Goal: Transaction & Acquisition: Obtain resource

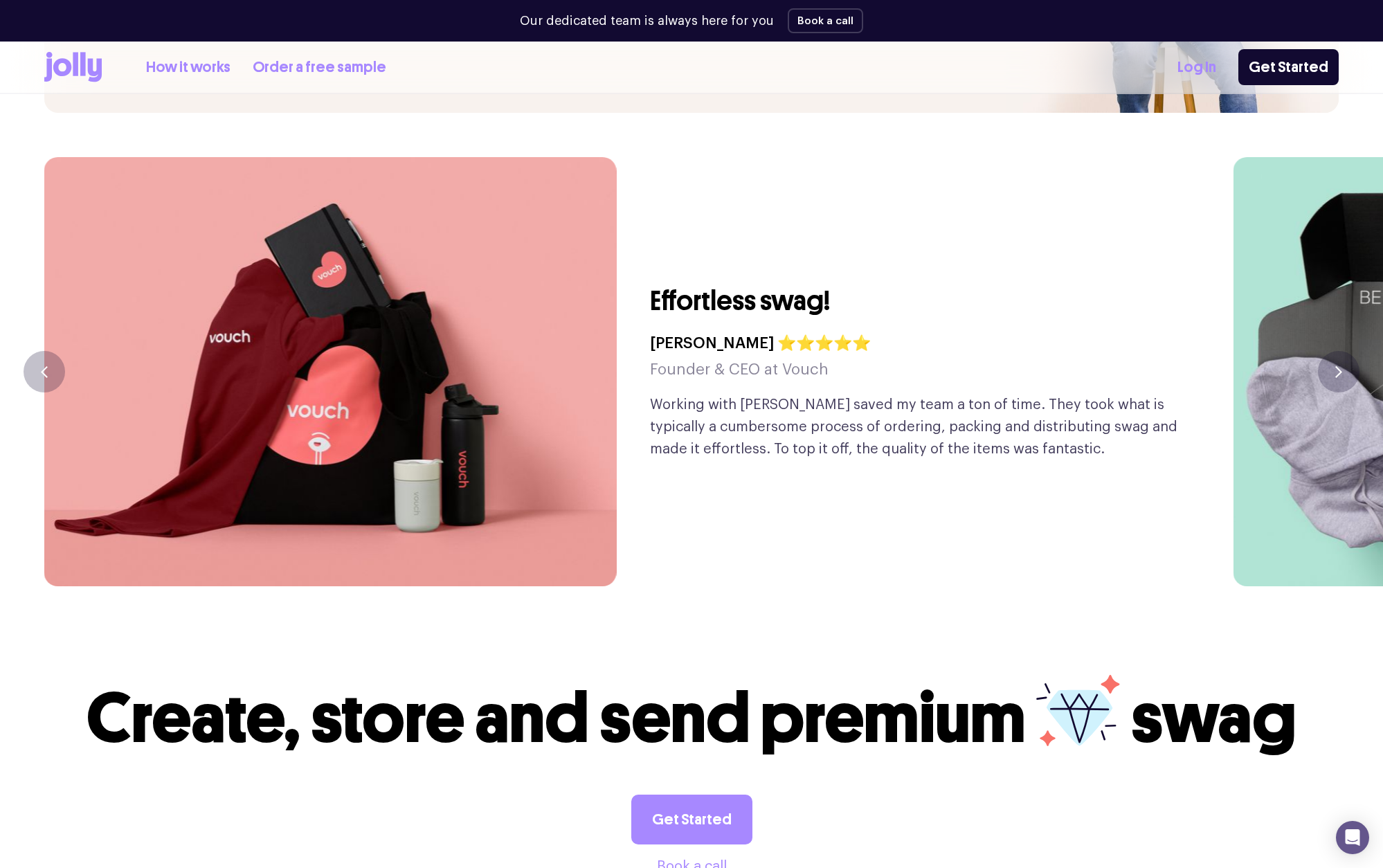
scroll to position [3368, 0]
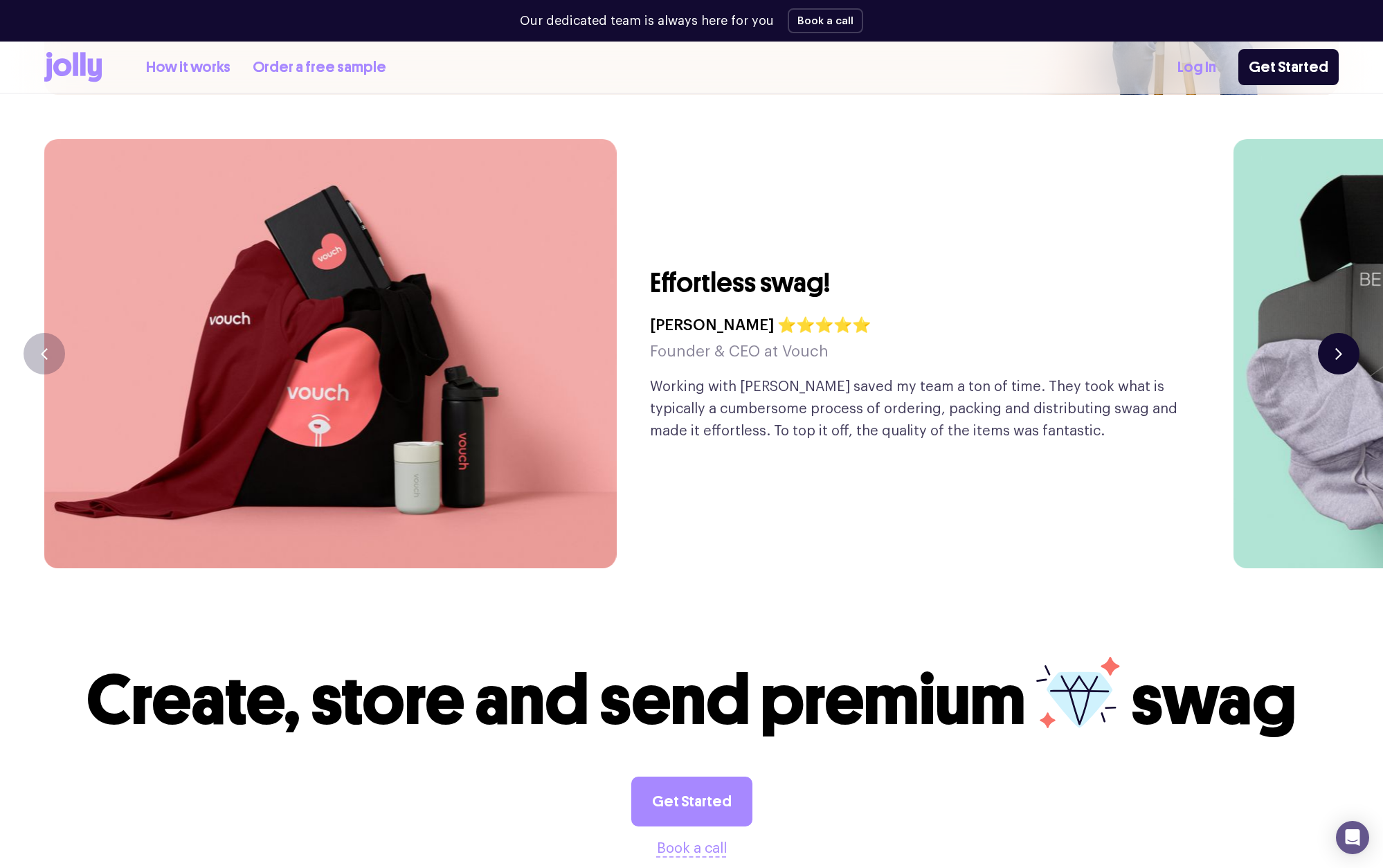
click at [1344, 333] on button "button" at bounding box center [1338, 353] width 42 height 42
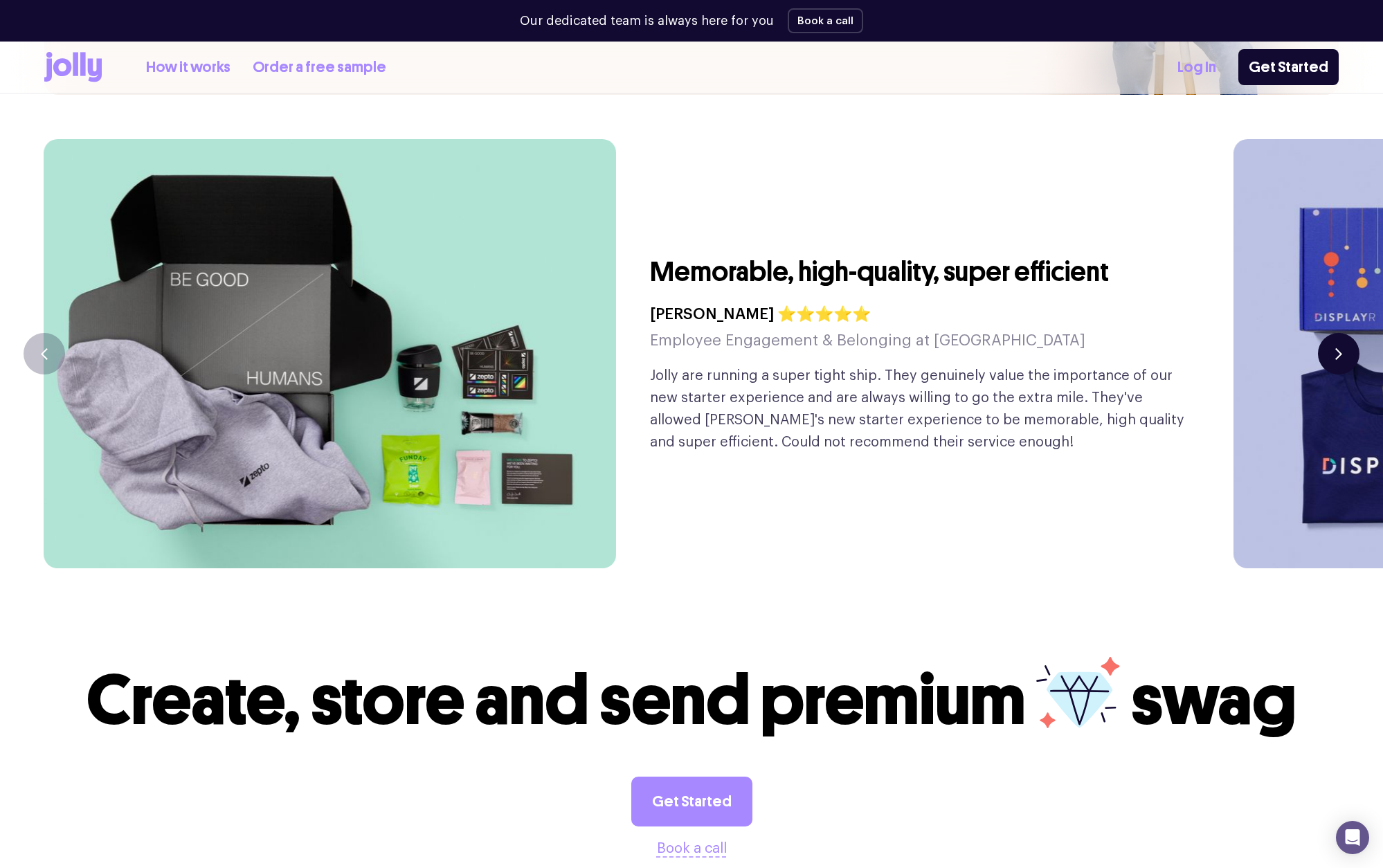
click at [1344, 333] on button "button" at bounding box center [1338, 353] width 42 height 42
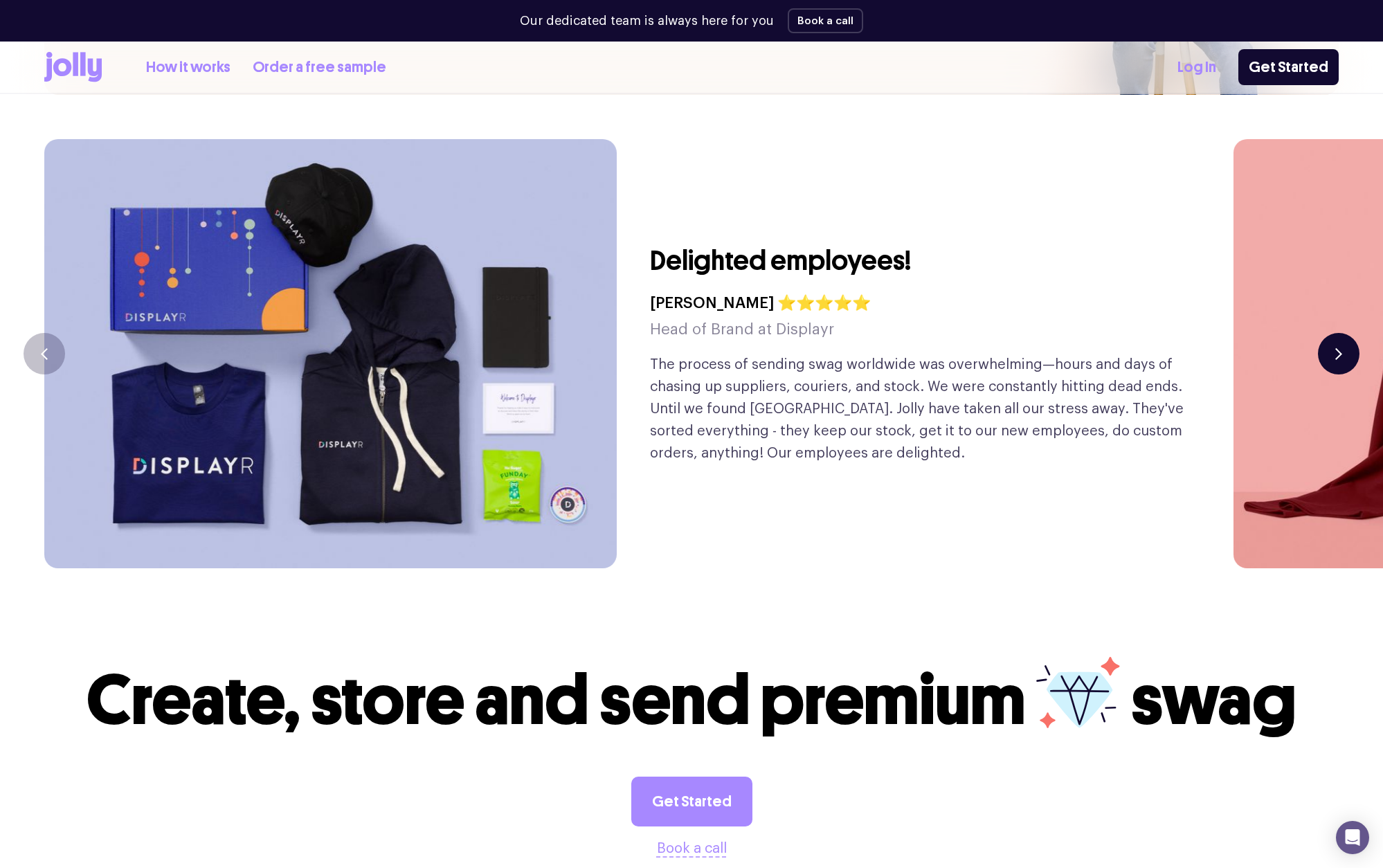
click at [1344, 333] on button "button" at bounding box center [1338, 353] width 42 height 42
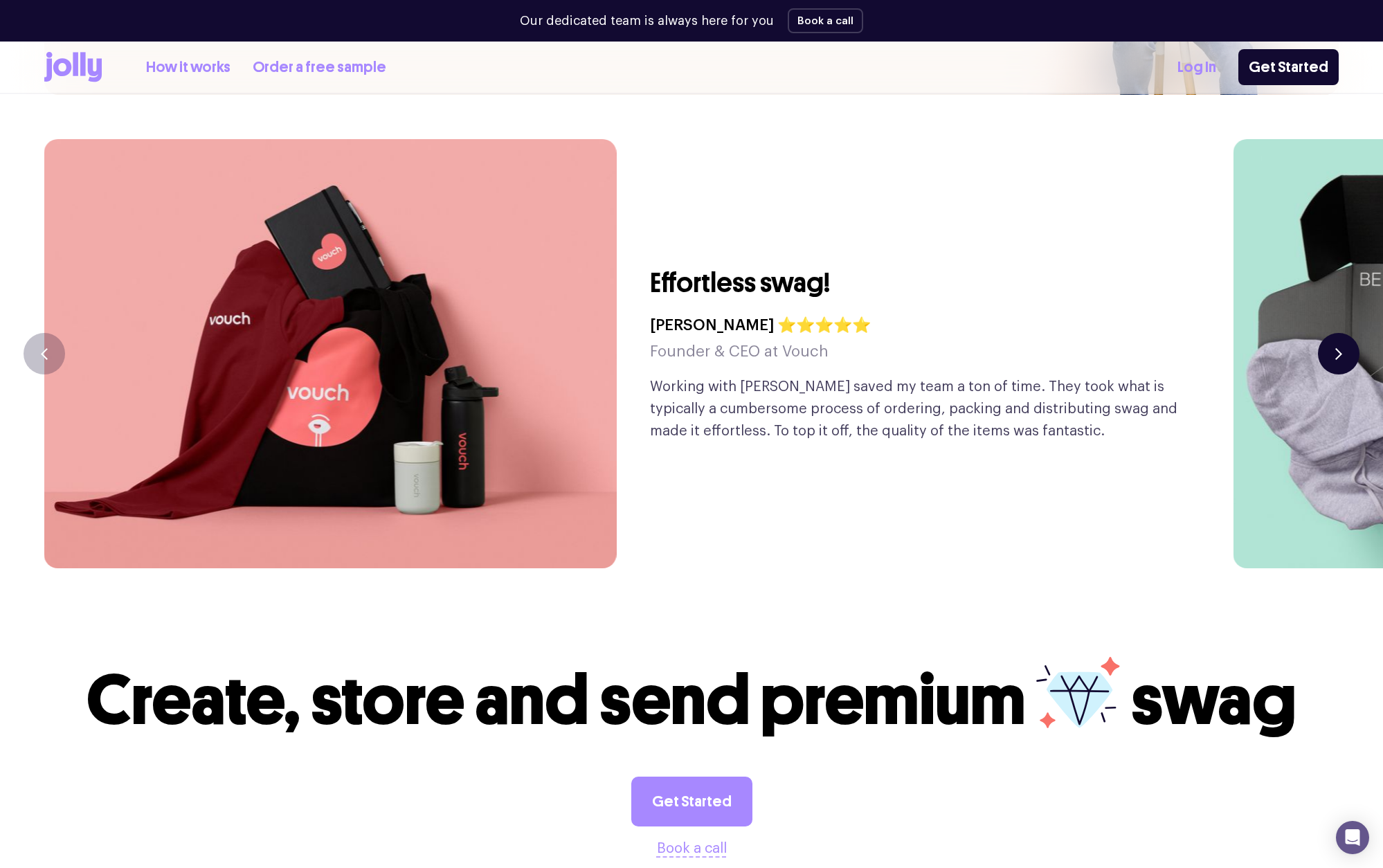
click at [1344, 333] on button "button" at bounding box center [1338, 353] width 42 height 42
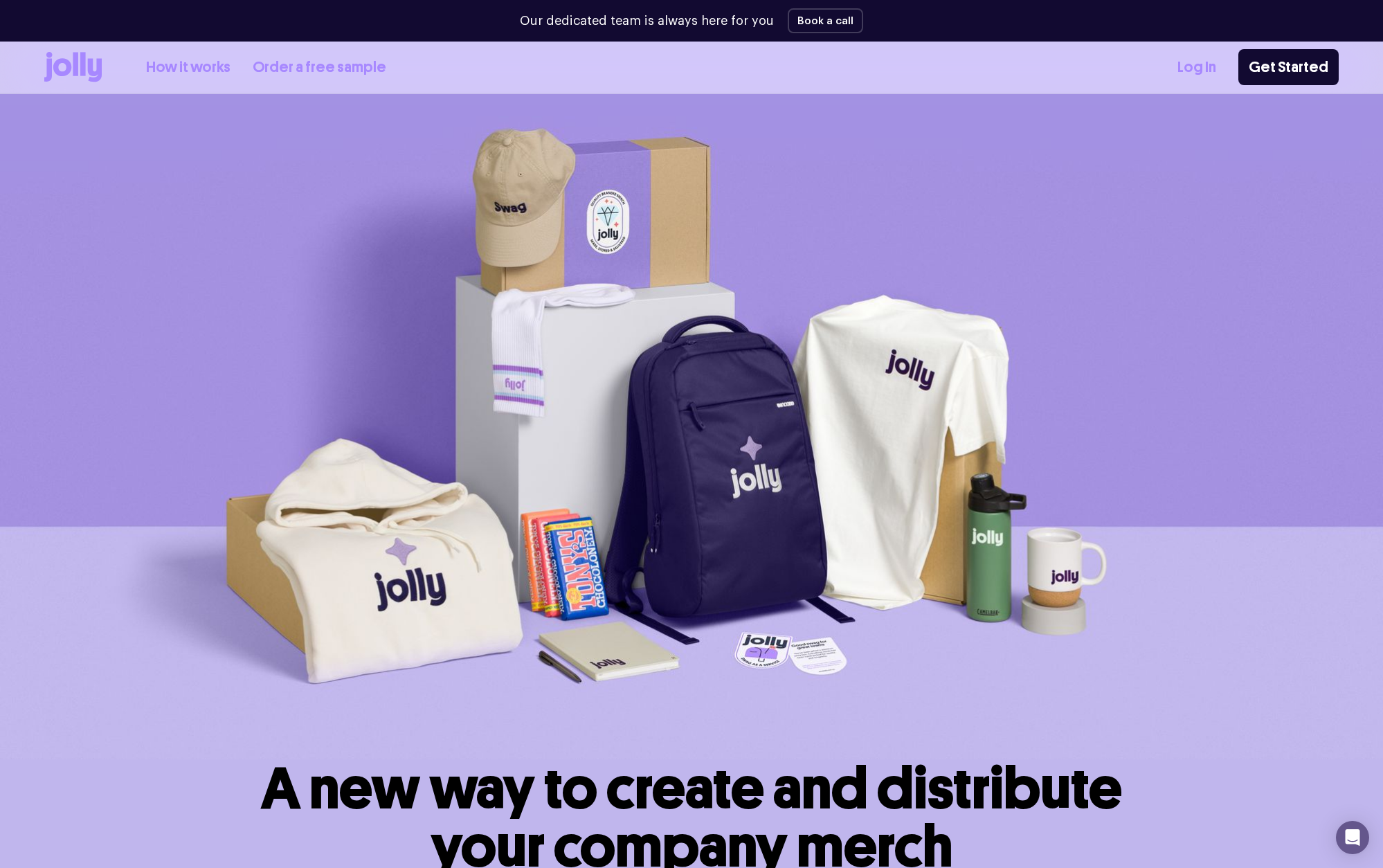
scroll to position [0, 0]
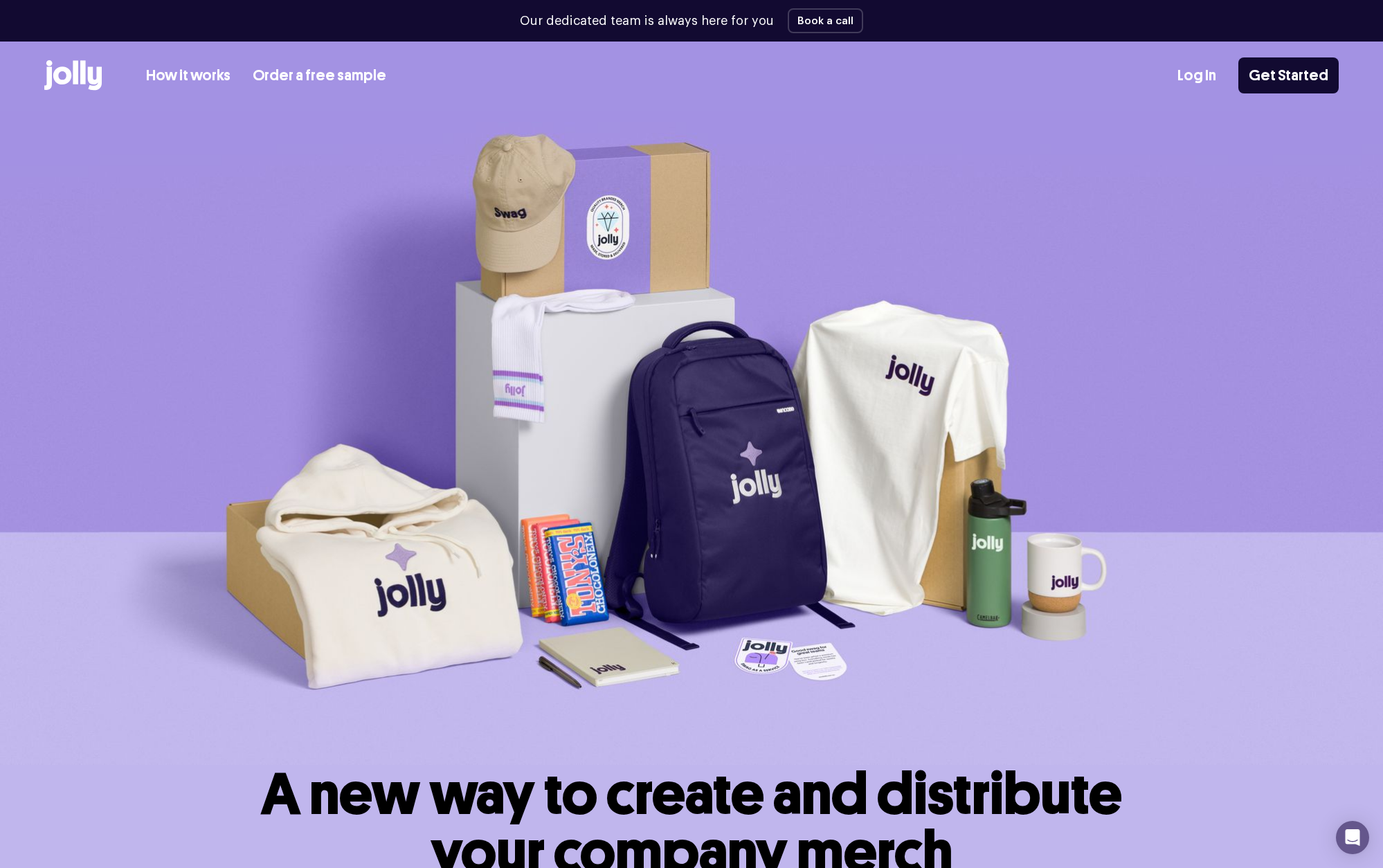
click at [207, 74] on link "How it works" at bounding box center [188, 75] width 85 height 23
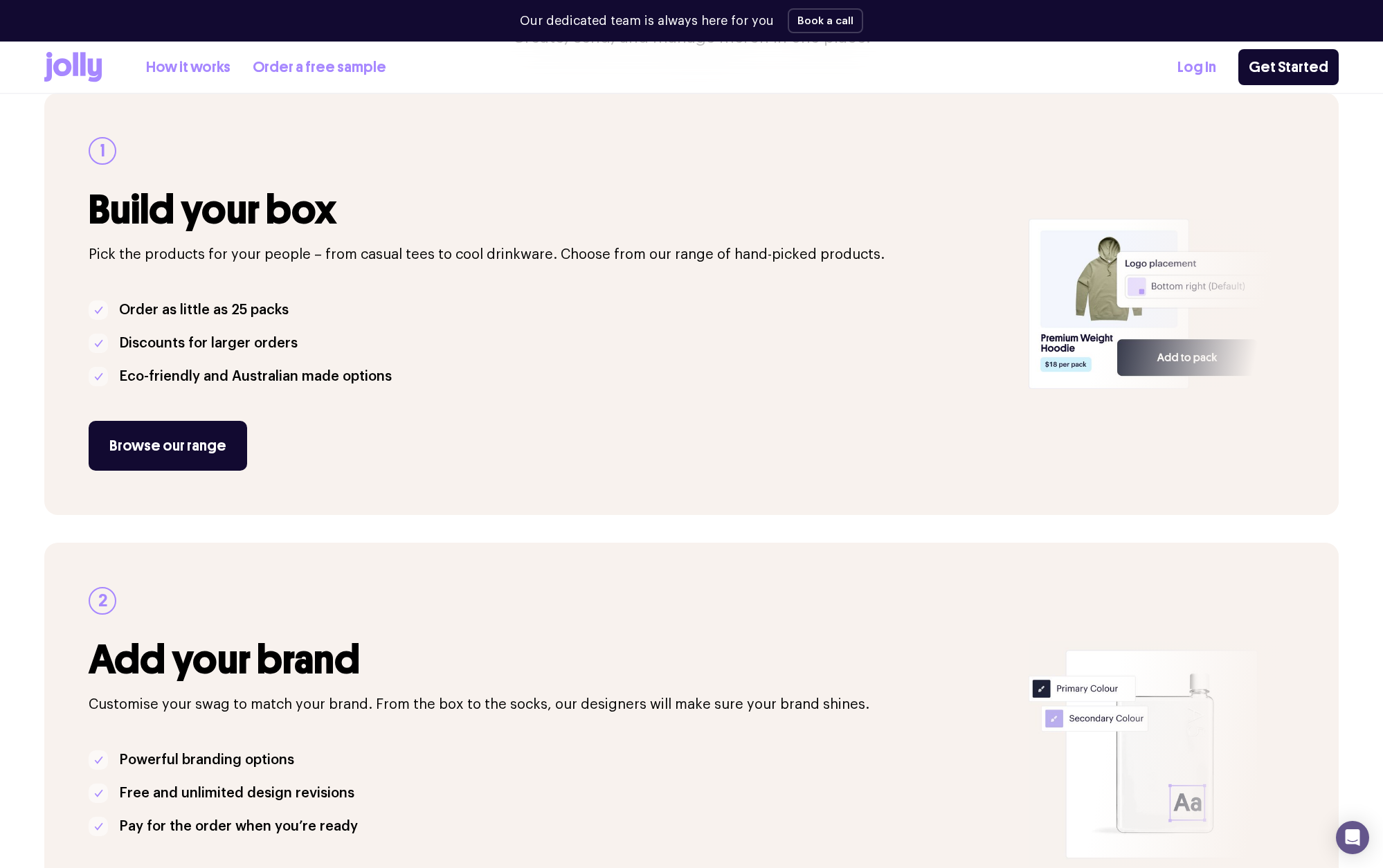
scroll to position [200, 0]
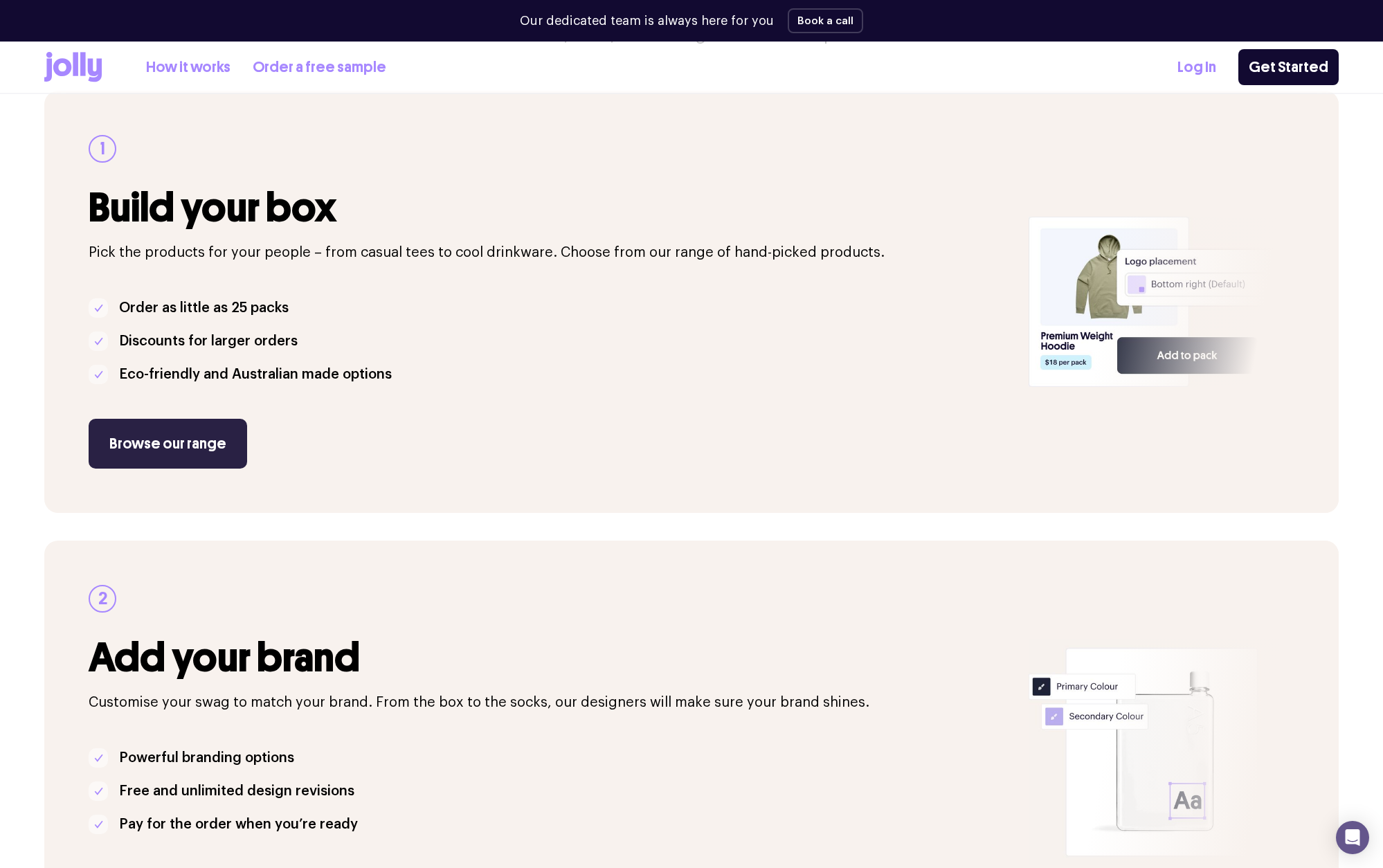
click at [209, 454] on link "Browse our range" at bounding box center [167, 443] width 158 height 50
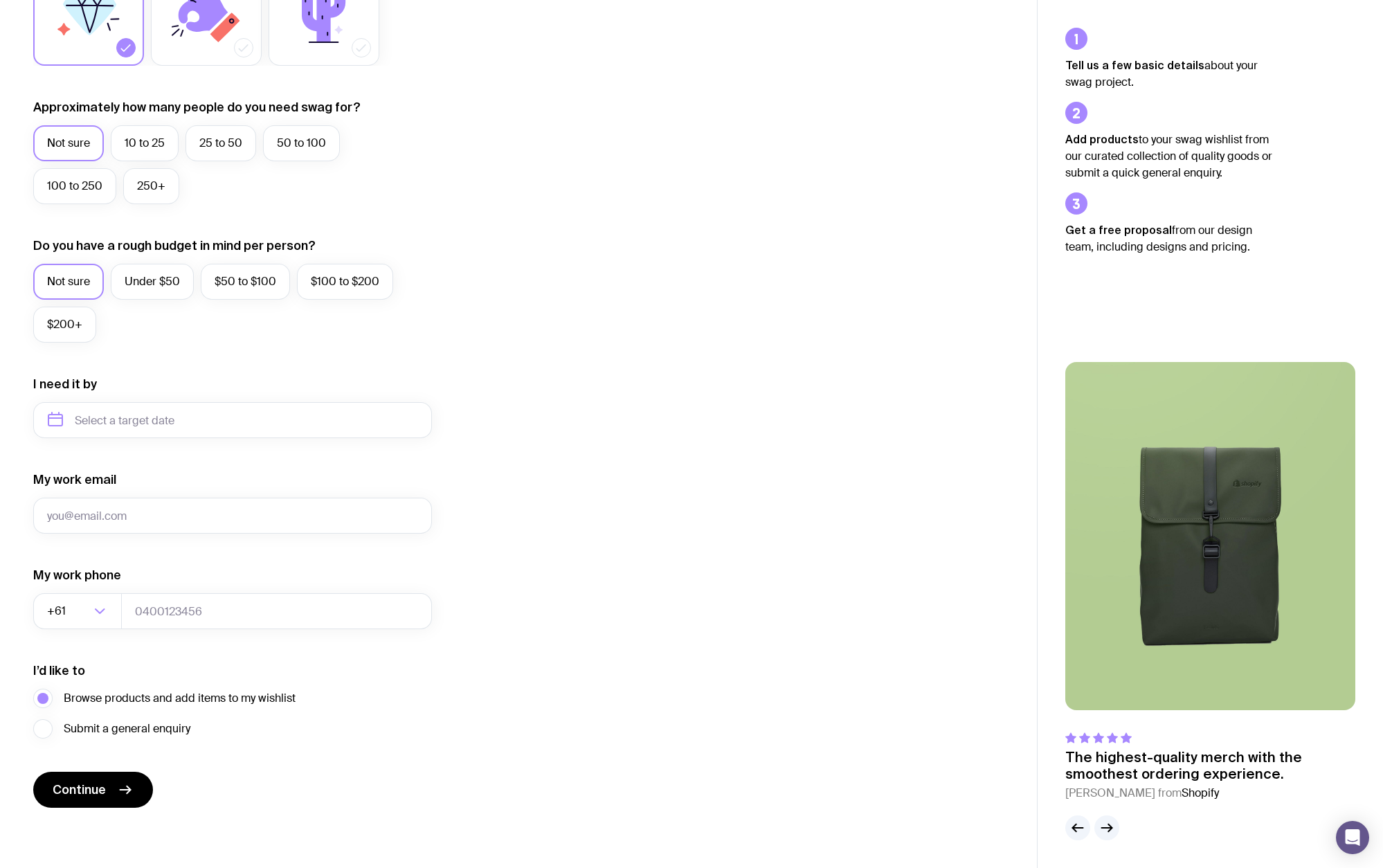
scroll to position [309, 0]
click at [268, 699] on span "Browse products and add items to my wishlist" at bounding box center [180, 697] width 232 height 17
click at [0, 0] on input "Browse products and add items to my wishlist" at bounding box center [0, 0] width 0 height 0
click at [1114, 824] on icon "button" at bounding box center [1106, 827] width 17 height 17
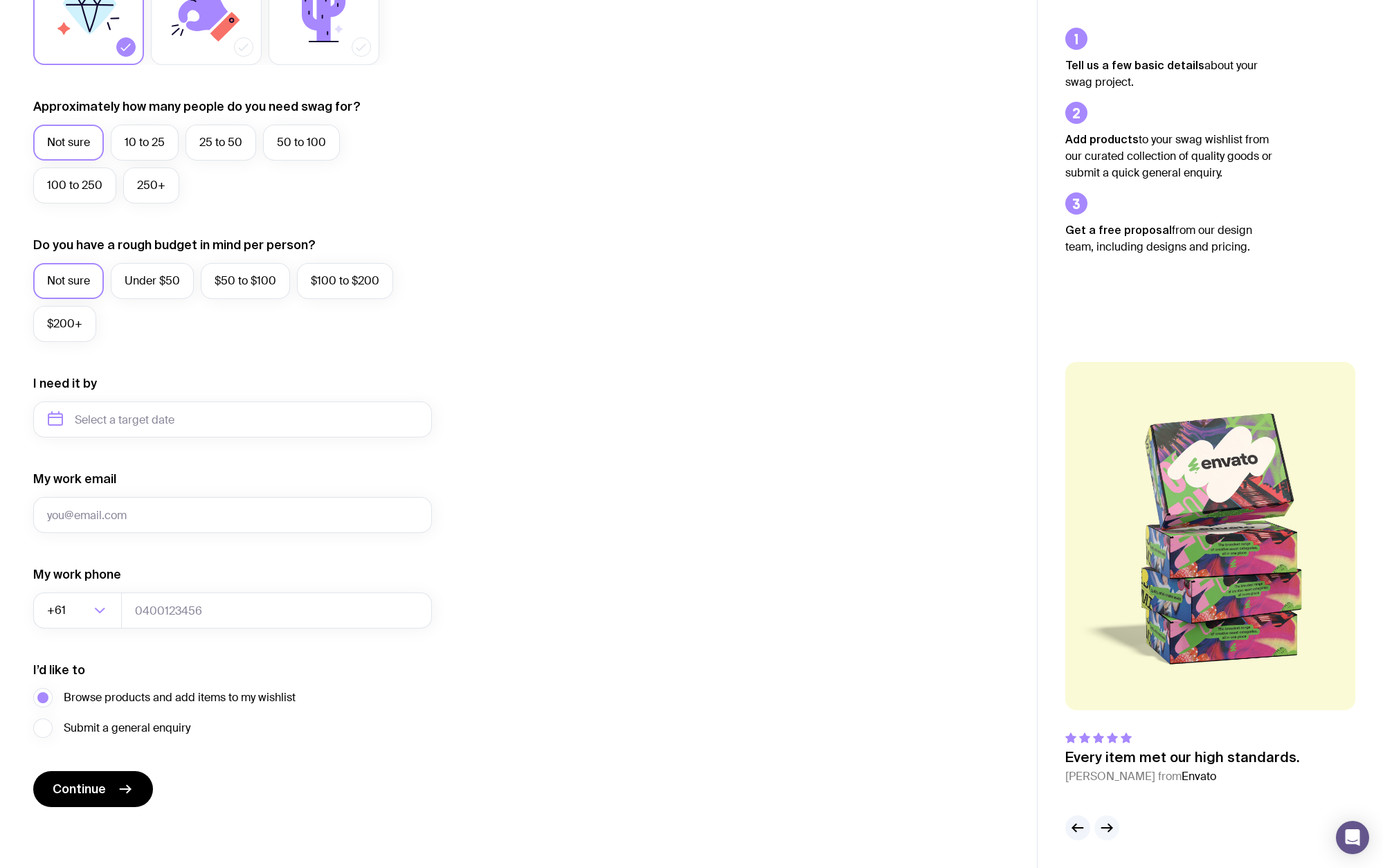
click at [1114, 825] on icon "button" at bounding box center [1106, 827] width 17 height 17
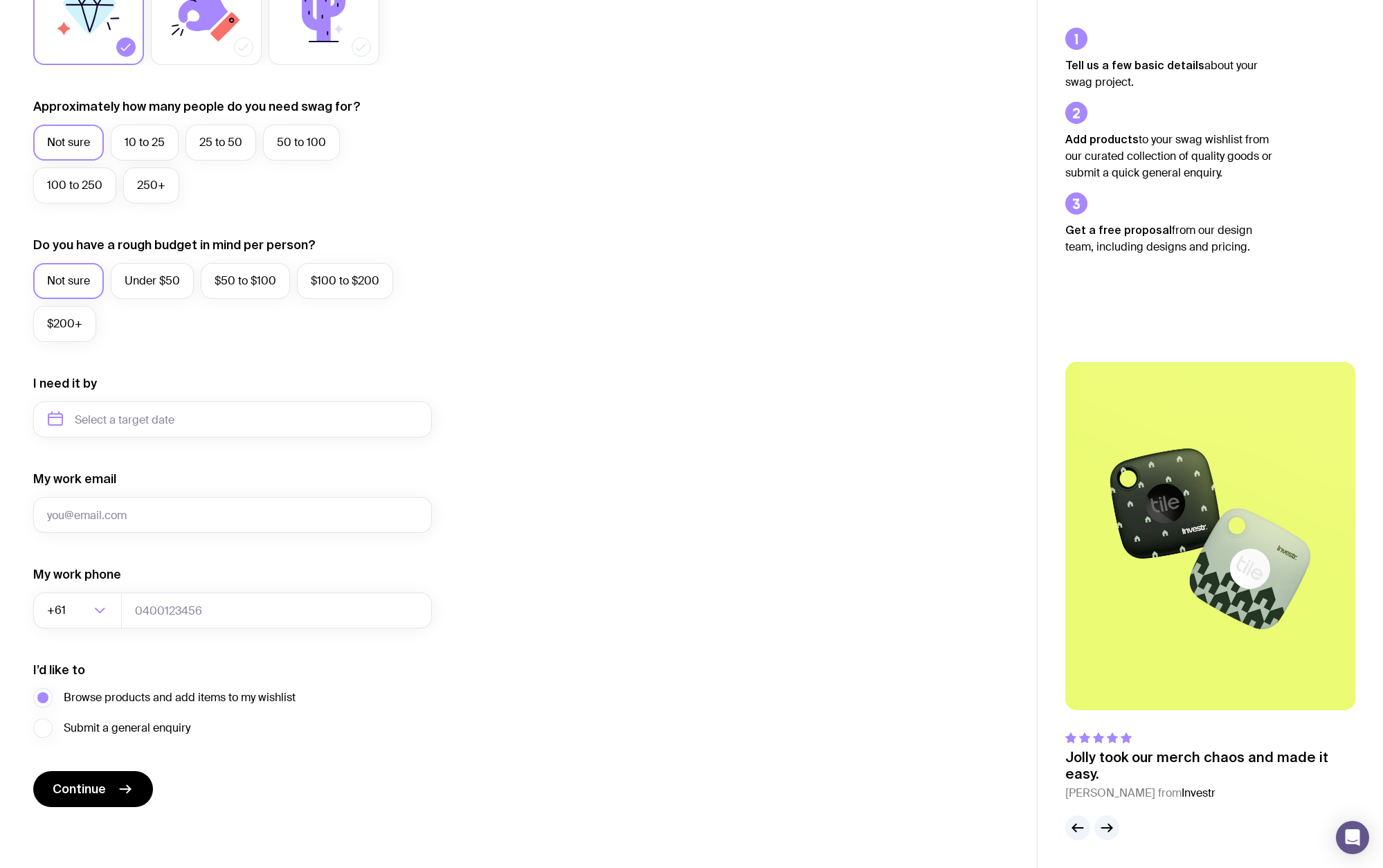
click at [1166, 597] on img at bounding box center [1210, 535] width 290 height 348
click at [1177, 785] on cite "[PERSON_NAME] from Investr" at bounding box center [1210, 793] width 290 height 17
click at [1182, 786] on span "Investr" at bounding box center [1198, 793] width 34 height 15
click at [1108, 823] on icon "button" at bounding box center [1106, 827] width 17 height 17
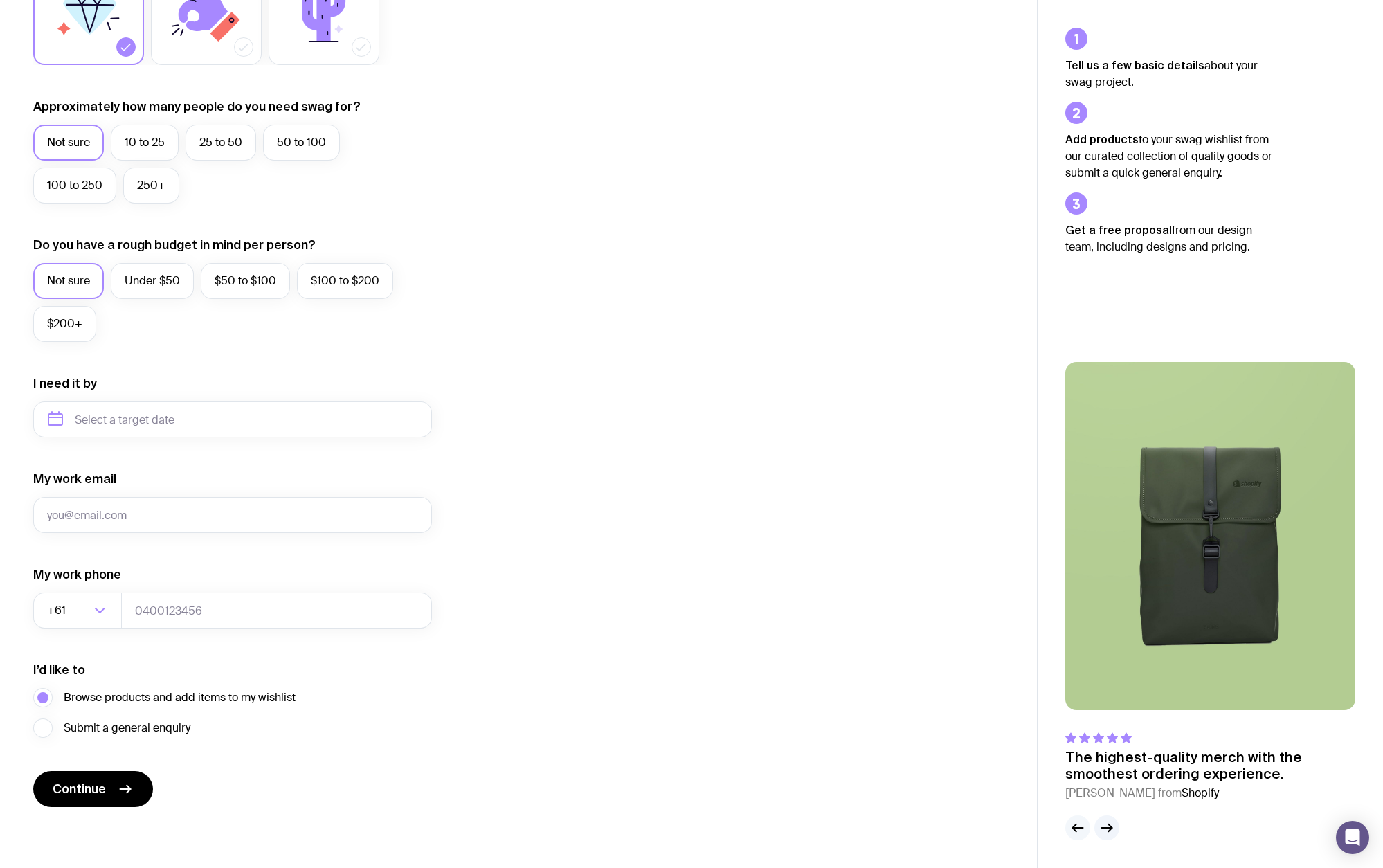
click at [1078, 821] on icon "button" at bounding box center [1078, 827] width 17 height 17
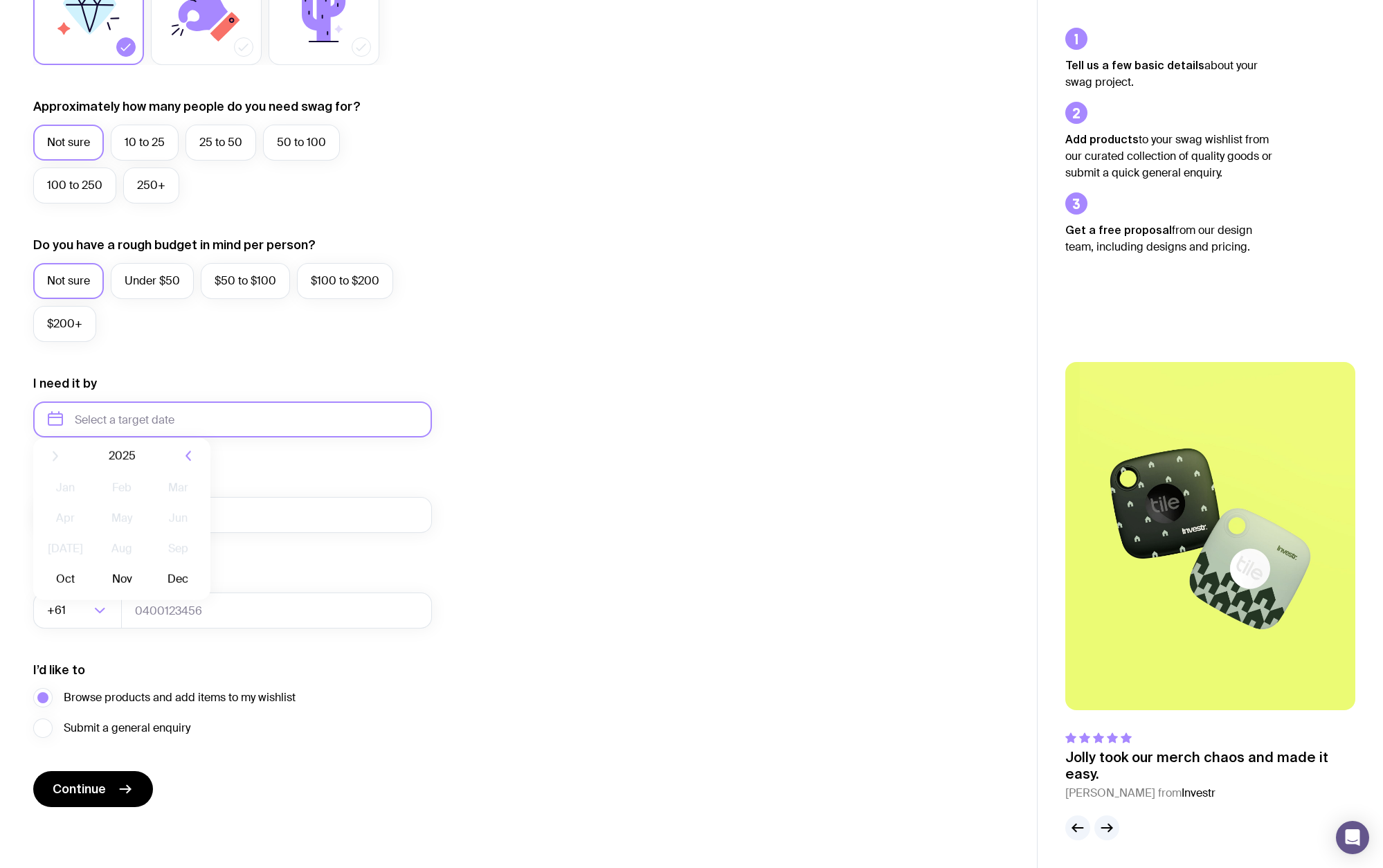
click at [93, 416] on input "text" at bounding box center [233, 419] width 398 height 36
click at [68, 586] on button "Oct" at bounding box center [65, 589] width 50 height 28
type input "[DATE]"
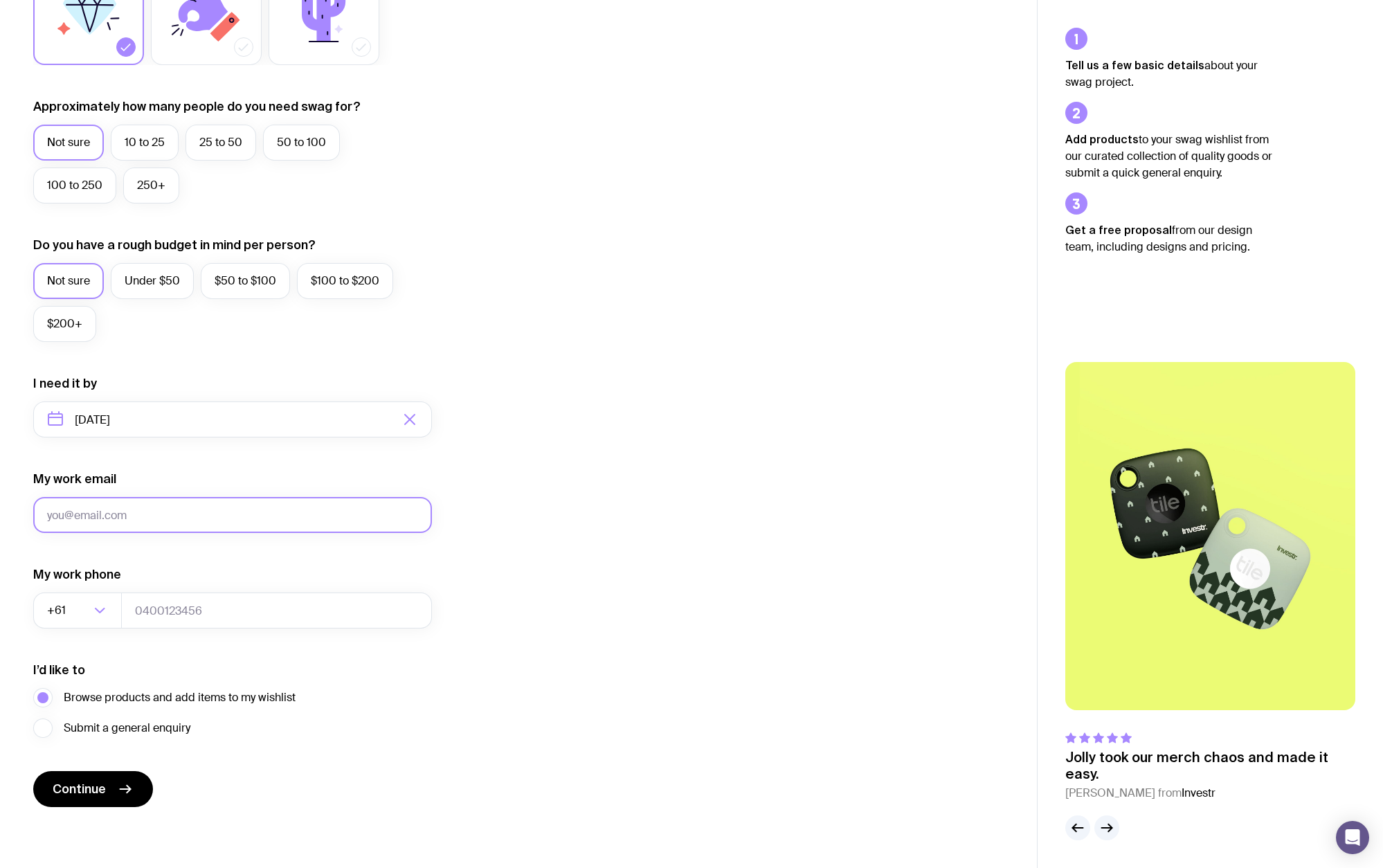
click at [134, 506] on input "My work email" at bounding box center [233, 514] width 398 height 36
type input "[PERSON_NAME][EMAIL_ADDRESS][DOMAIN_NAME]"
click at [142, 623] on input "0413245321" at bounding box center [277, 610] width 311 height 36
drag, startPoint x: 209, startPoint y: 606, endPoint x: 70, endPoint y: 563, distance: 145.5
click at [72, 562] on form "I want swag for Customers Team members An event Approximately how many people d…" at bounding box center [233, 354] width 398 height 904
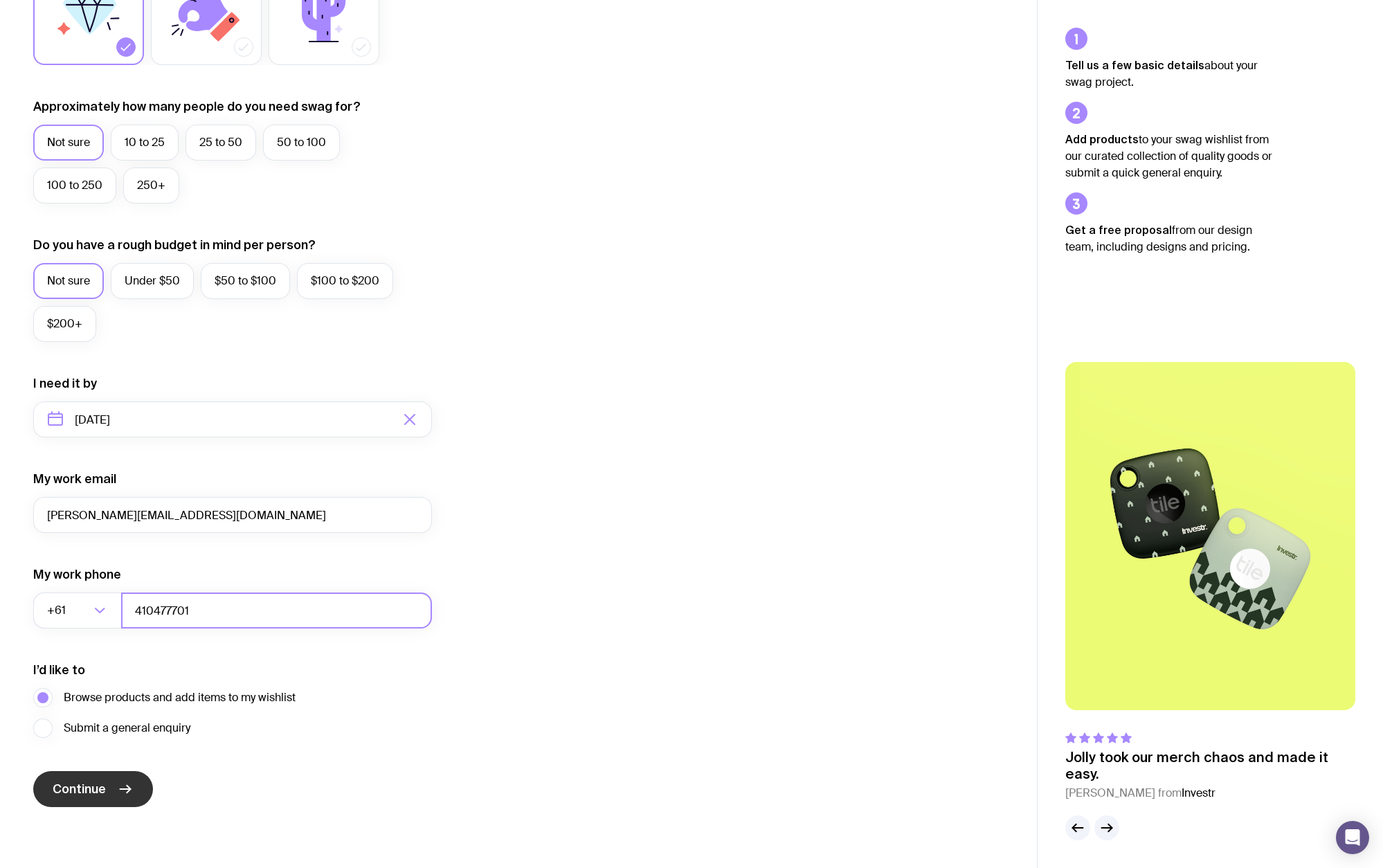
type input "410477701"
click at [106, 785] on button "Continue" at bounding box center [93, 788] width 120 height 36
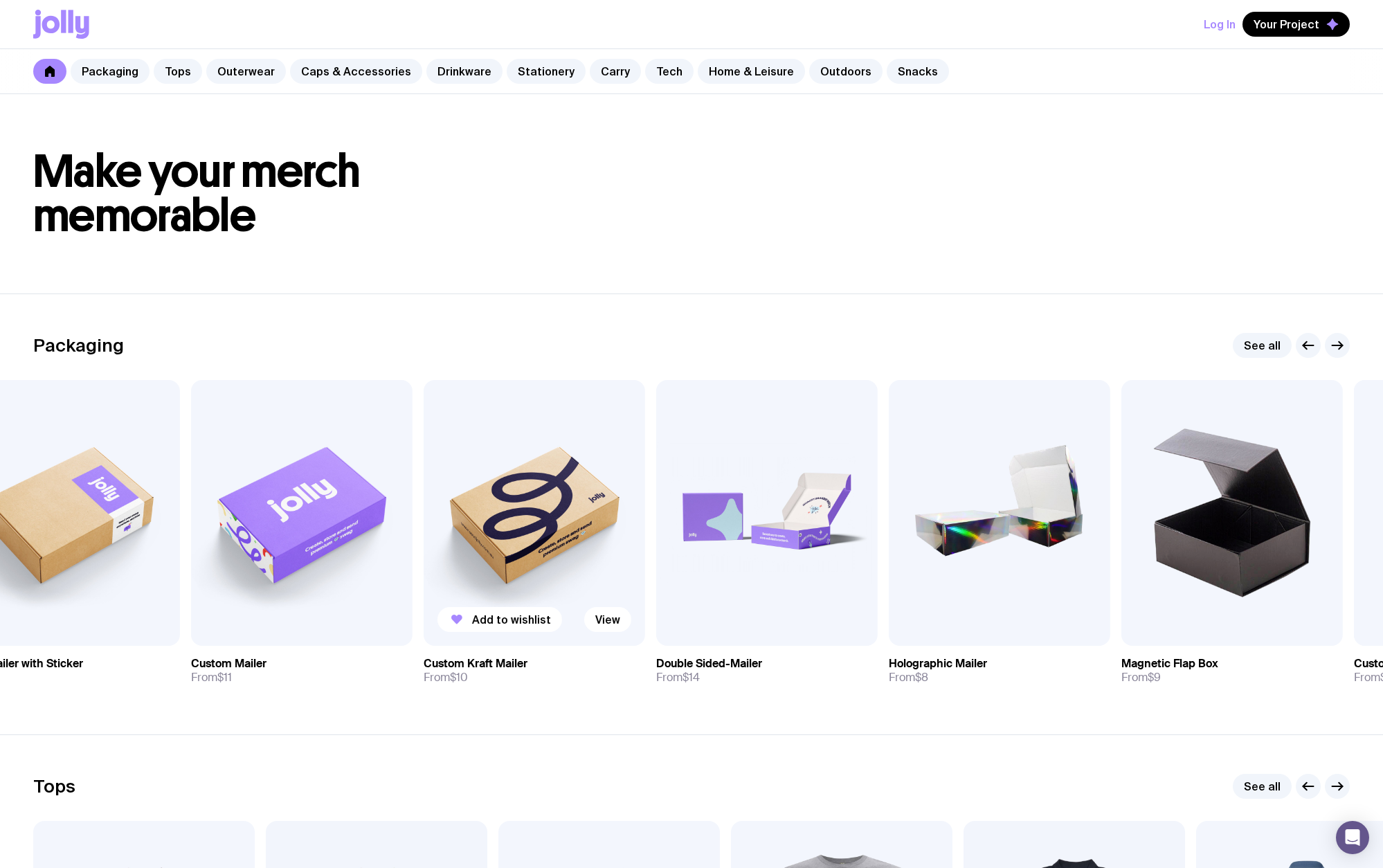
drag, startPoint x: 809, startPoint y: 539, endPoint x: 501, endPoint y: 597, distance: 313.4
click at [502, 597] on img at bounding box center [535, 513] width 222 height 266
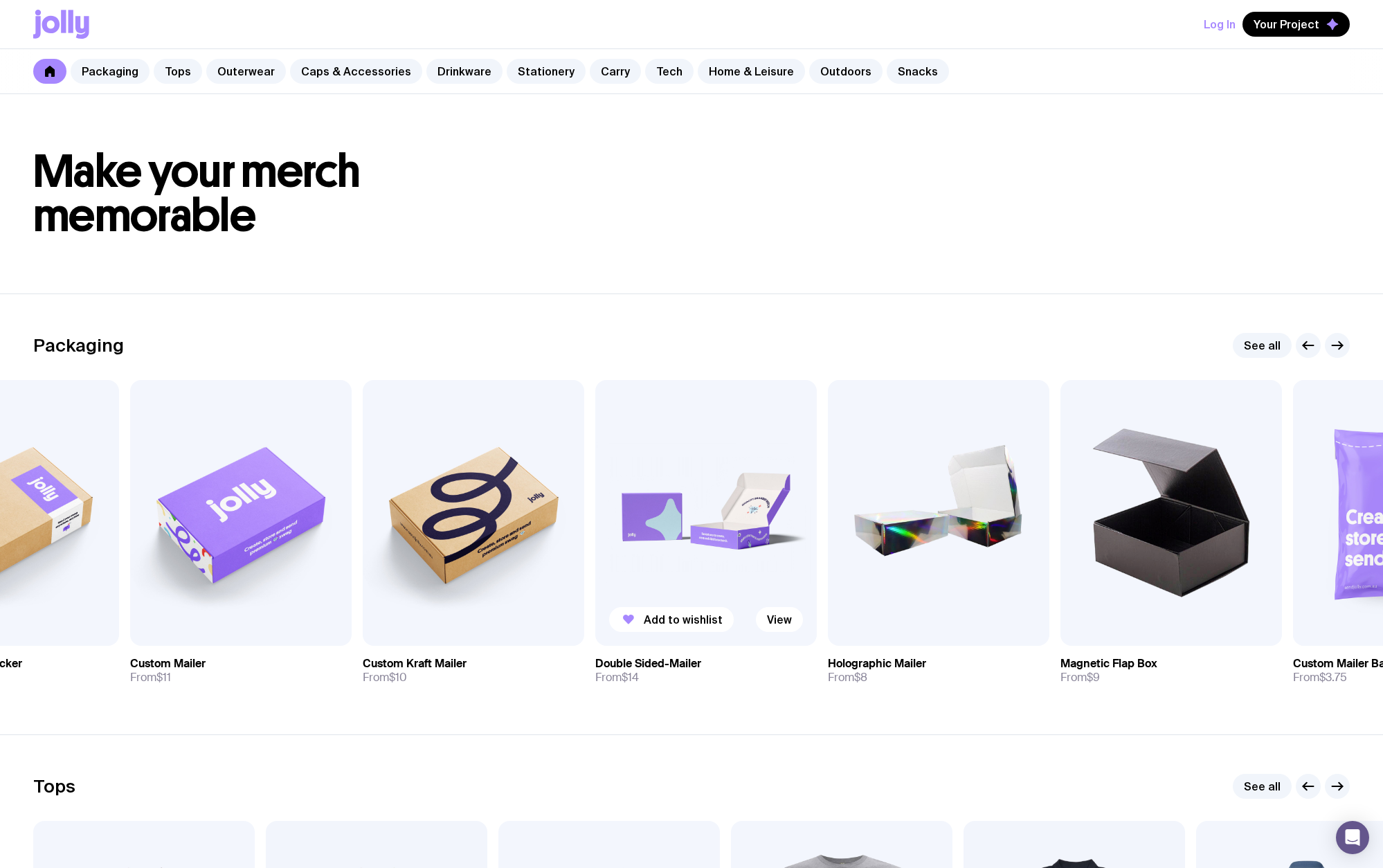
drag, startPoint x: 837, startPoint y: 537, endPoint x: 532, endPoint y: 584, distance: 308.6
click at [596, 581] on img at bounding box center [706, 513] width 222 height 266
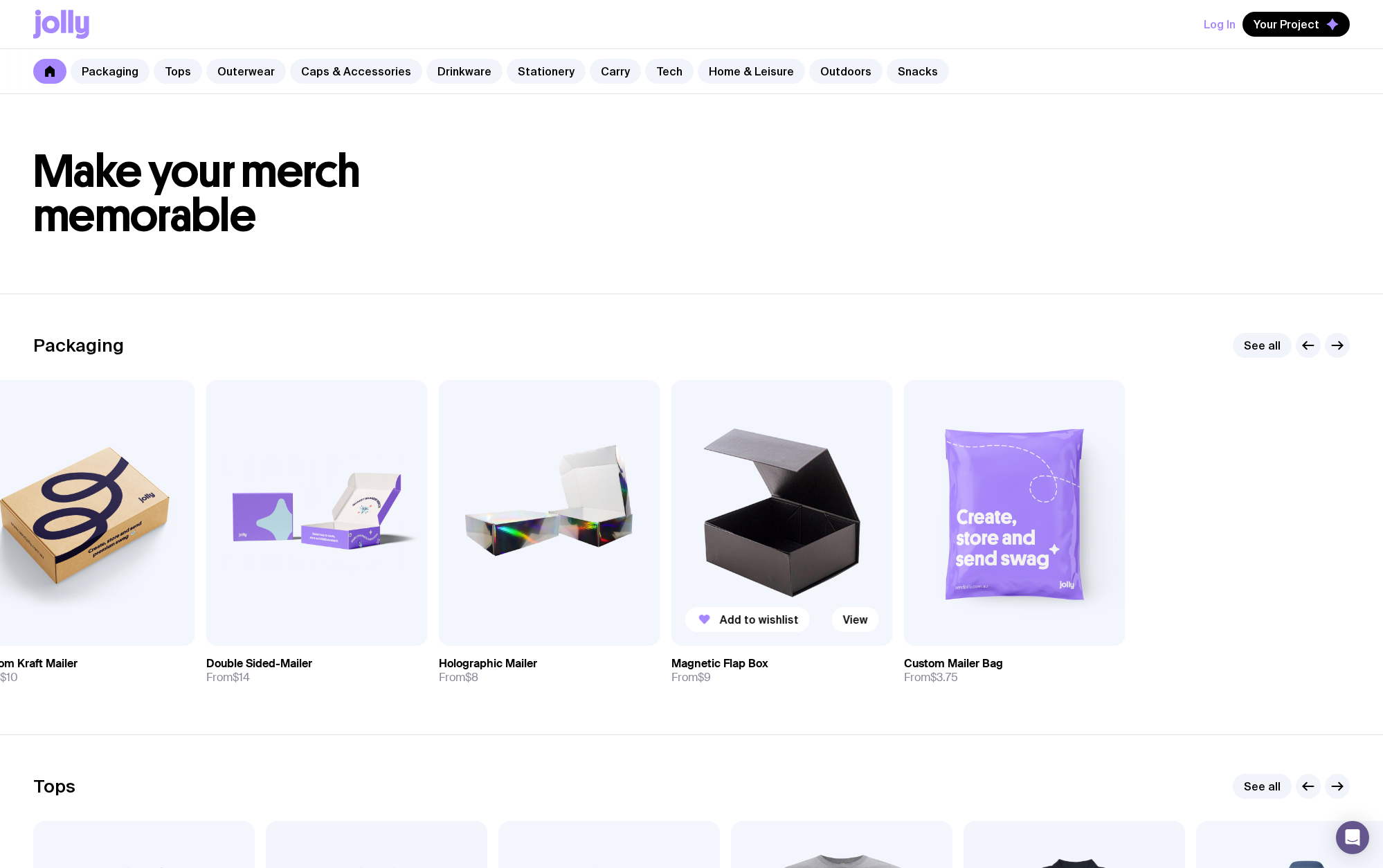
drag, startPoint x: 1112, startPoint y: 487, endPoint x: 809, endPoint y: 543, distance: 308.1
click at [809, 543] on div "Add to wishlist View Kraft Mailer From $4.25 Add to wishlist View Kraft Mailer …" at bounding box center [692, 538] width 1317 height 316
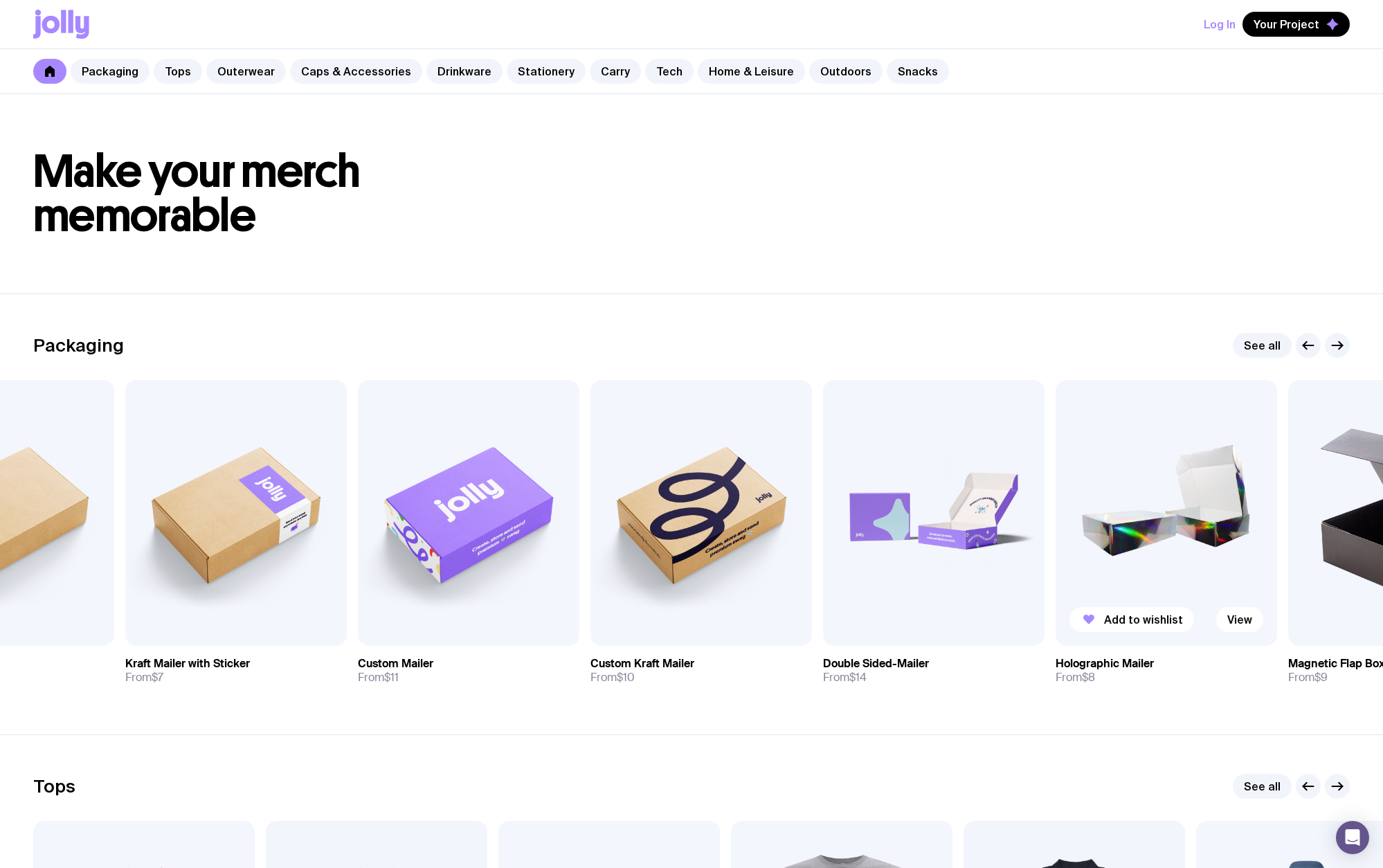
drag, startPoint x: 766, startPoint y: 532, endPoint x: 1160, endPoint y: 501, distance: 395.2
click at [1160, 501] on img at bounding box center [1167, 513] width 222 height 266
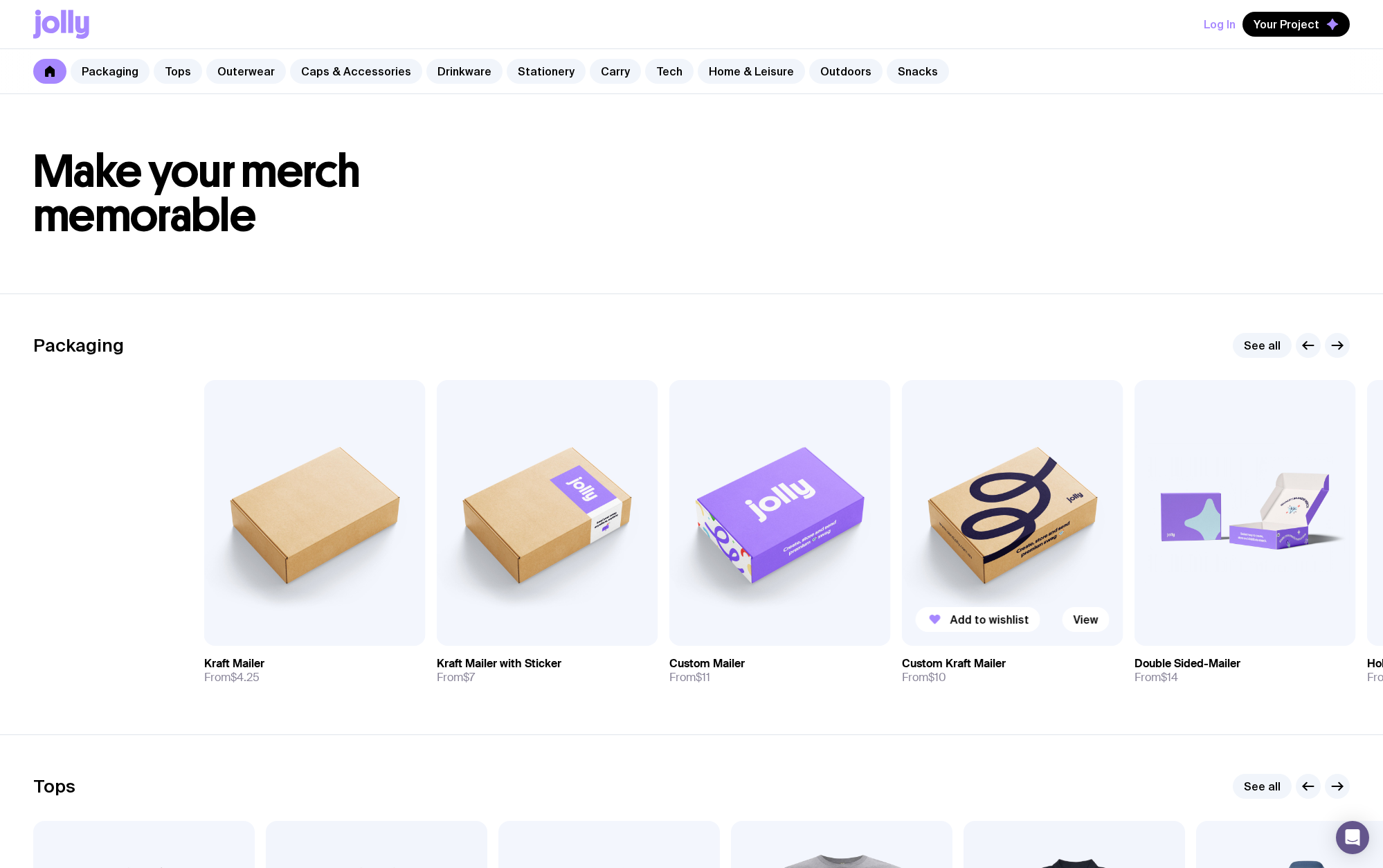
drag, startPoint x: 866, startPoint y: 535, endPoint x: 1116, endPoint y: 508, distance: 251.5
click at [1105, 509] on img at bounding box center [1013, 513] width 222 height 266
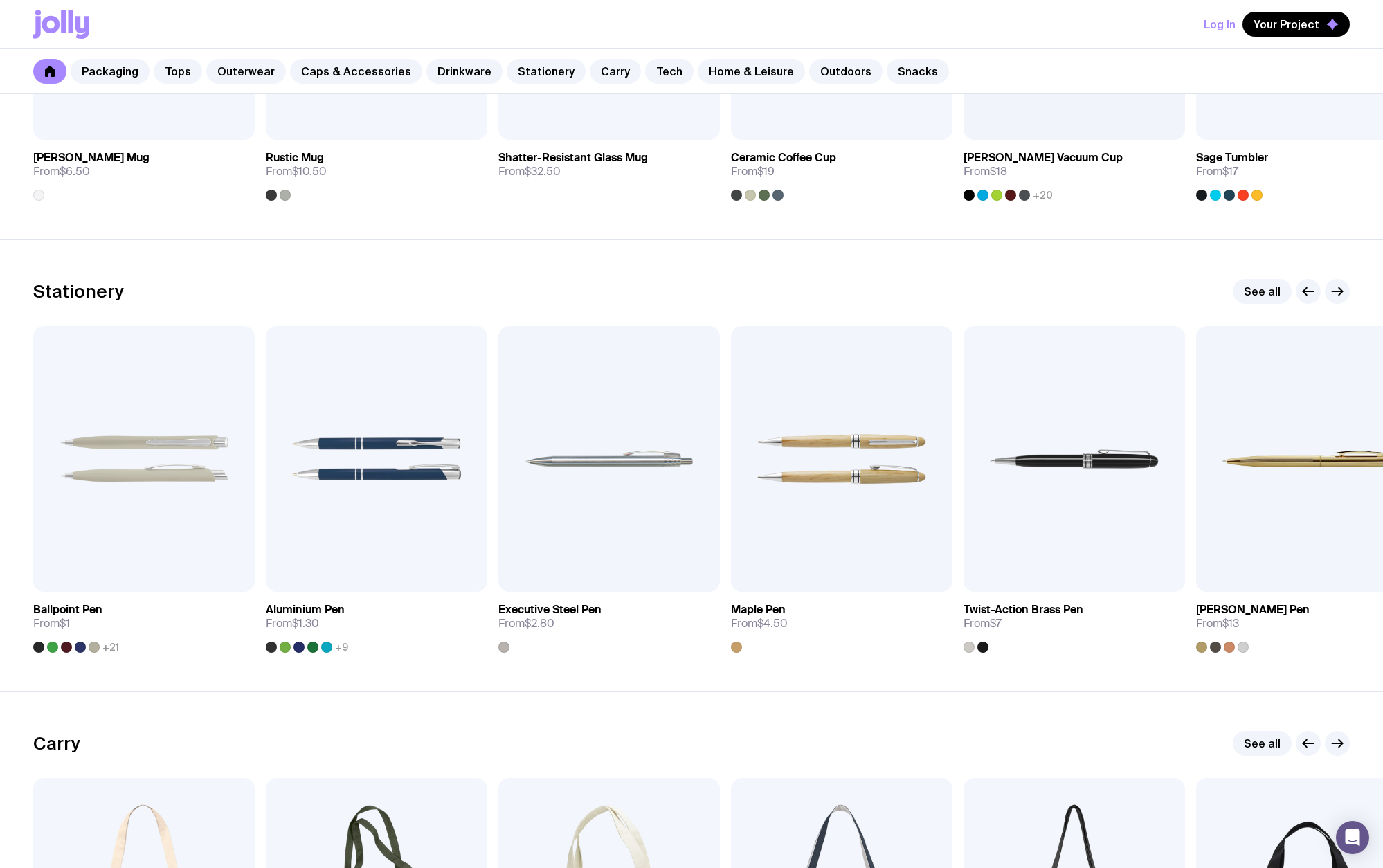
scroll to position [2412, 0]
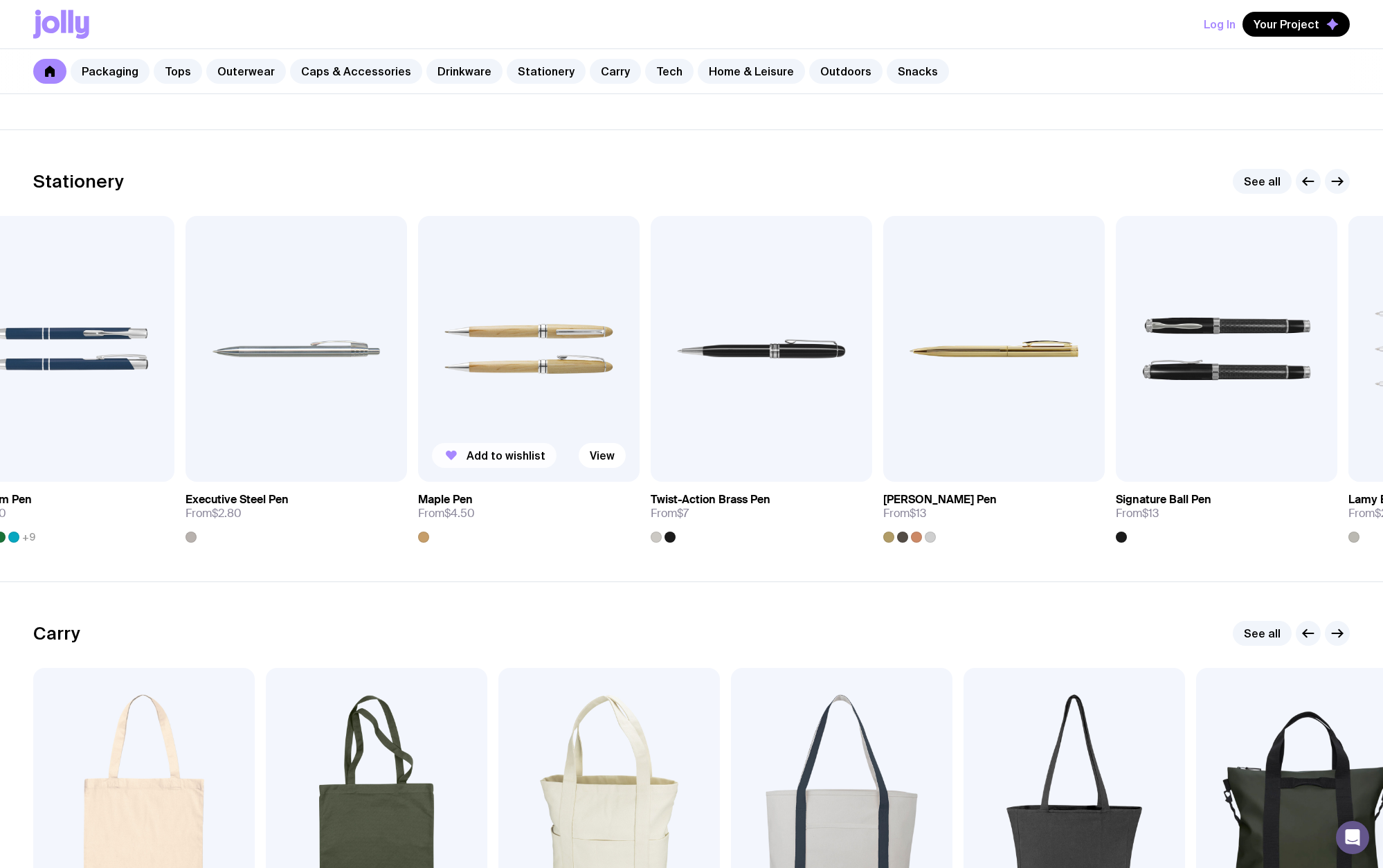
drag, startPoint x: 838, startPoint y: 420, endPoint x: 234, endPoint y: 463, distance: 605.5
click at [418, 462] on div "Add to wishlist View" at bounding box center [529, 349] width 222 height 266
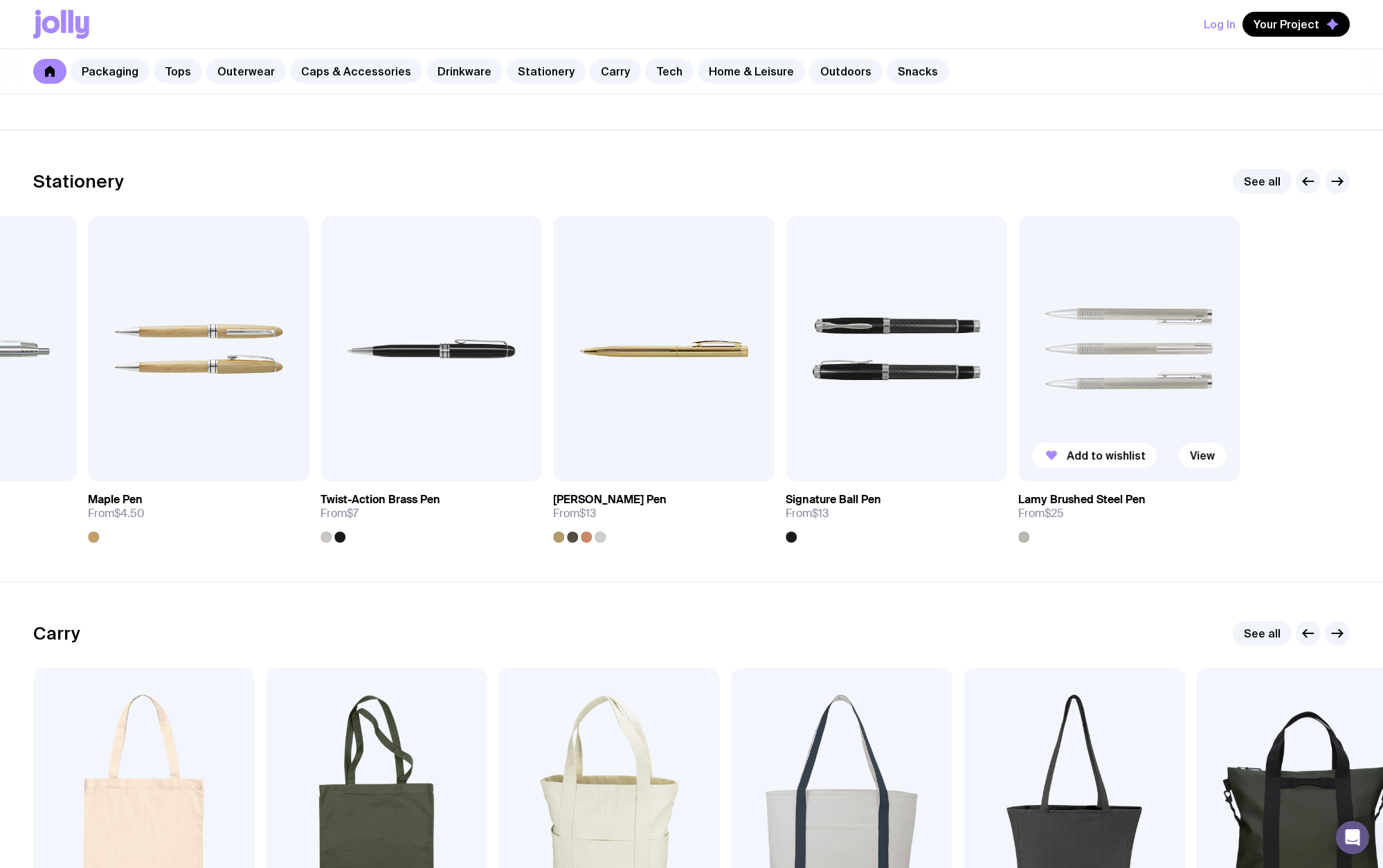
drag, startPoint x: 1249, startPoint y: 375, endPoint x: 1133, endPoint y: 383, distance: 116.3
click at [1133, 383] on img at bounding box center [1129, 349] width 222 height 266
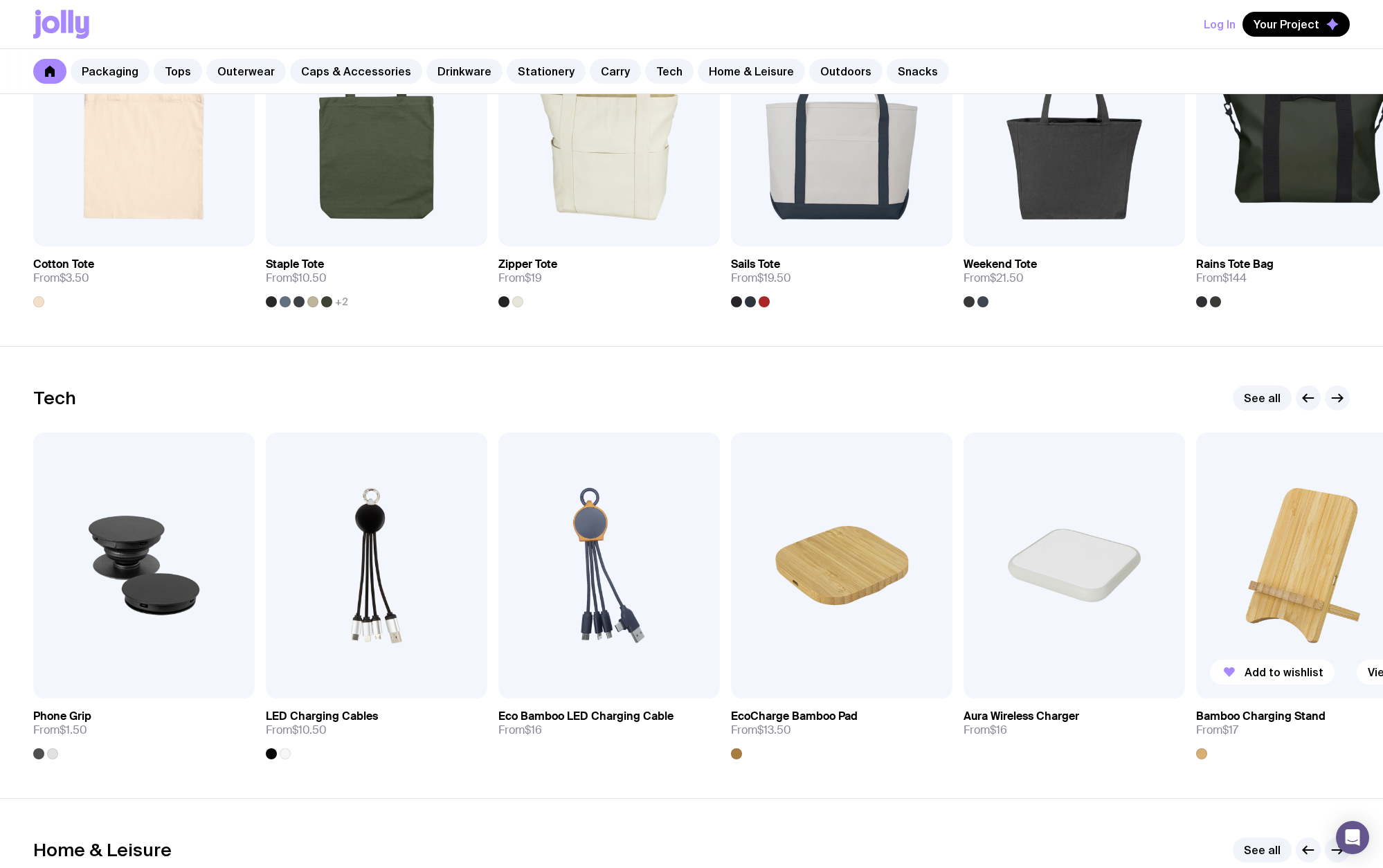
scroll to position [3104, 0]
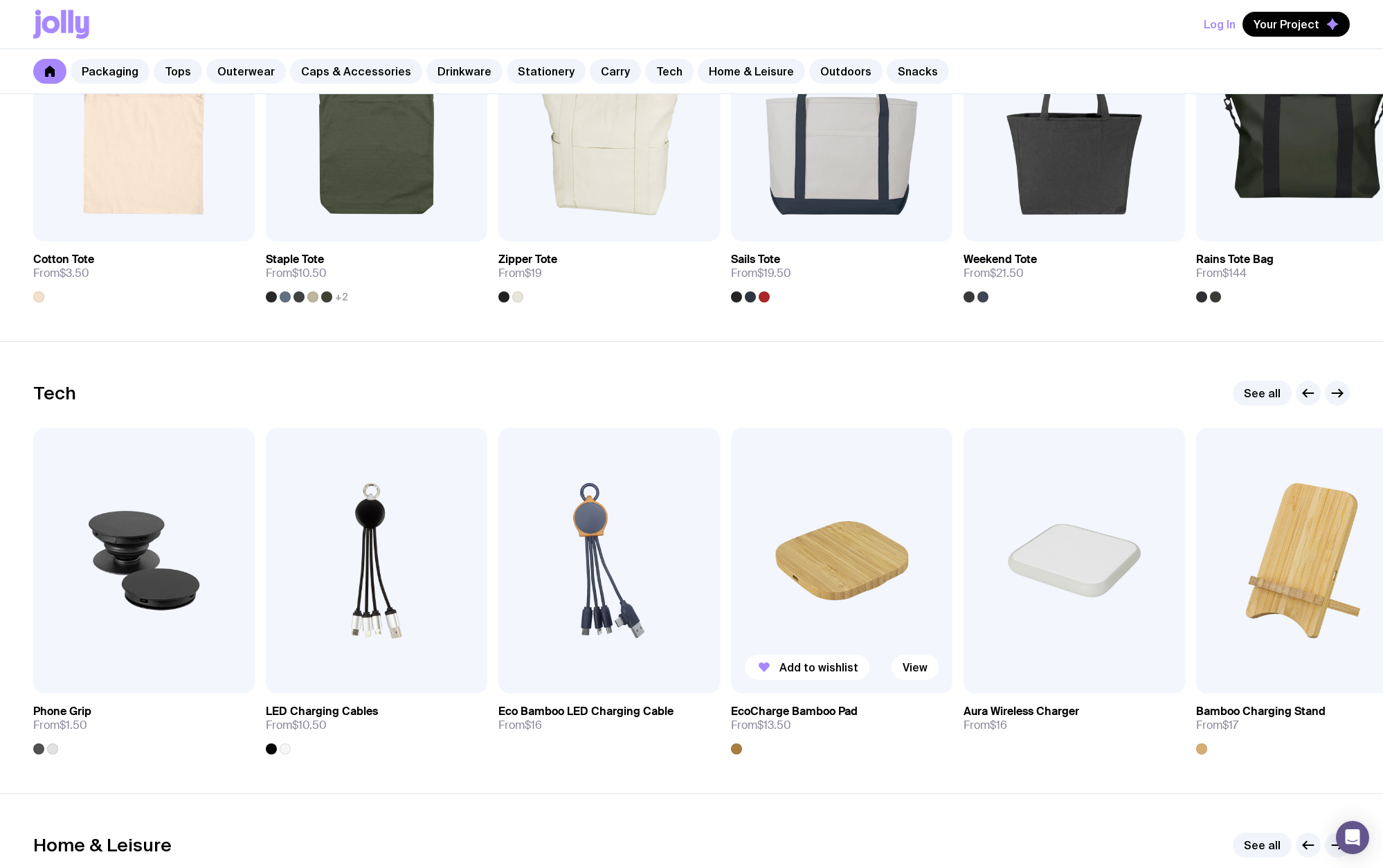
drag, startPoint x: 1066, startPoint y: 559, endPoint x: 739, endPoint y: 559, distance: 327.0
click at [739, 559] on div "Add to wishlist View Phone Grip From $1.50 Add to wishlist View LED Charging Ca…" at bounding box center [692, 591] width 1317 height 327
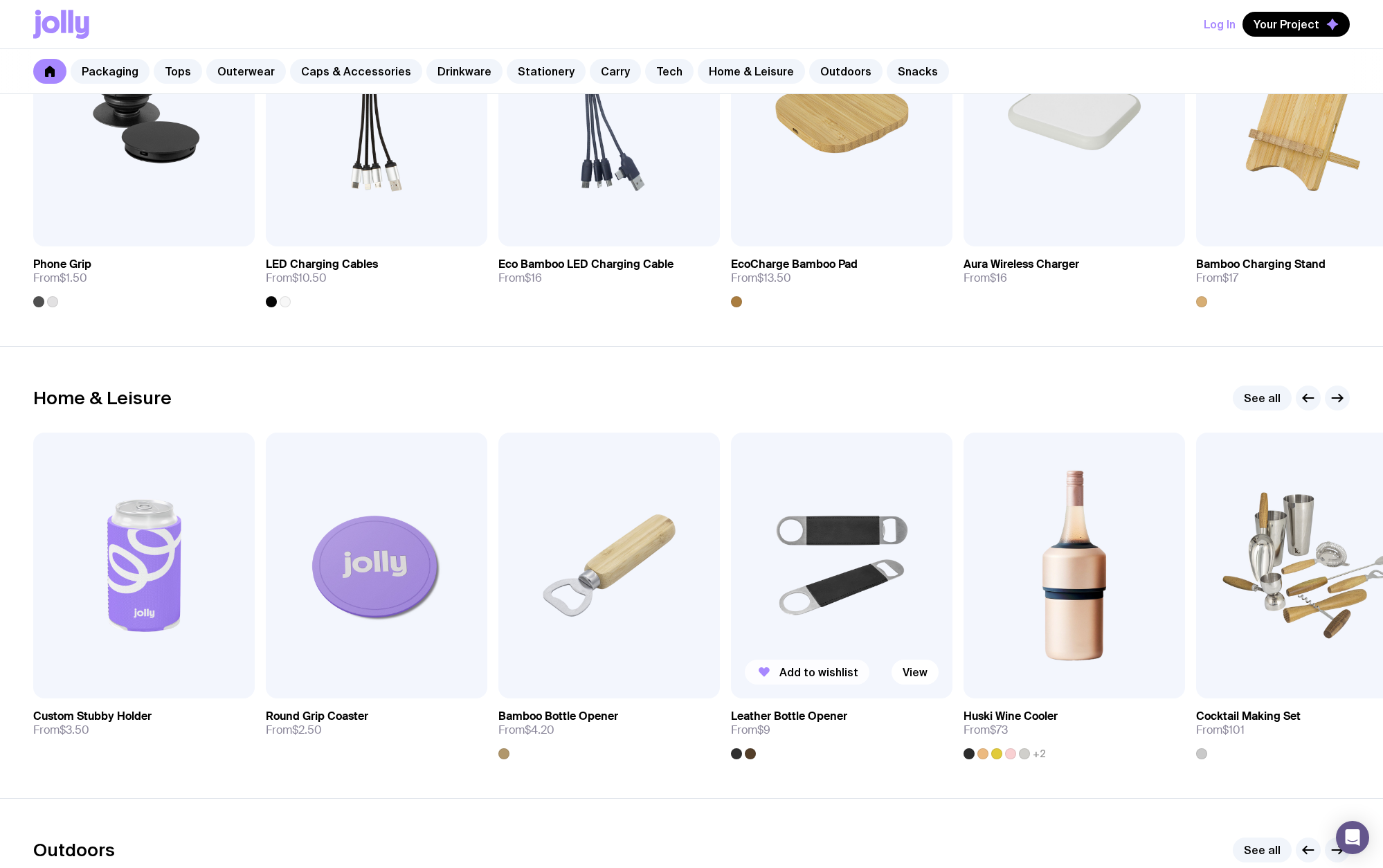
scroll to position [3705, 0]
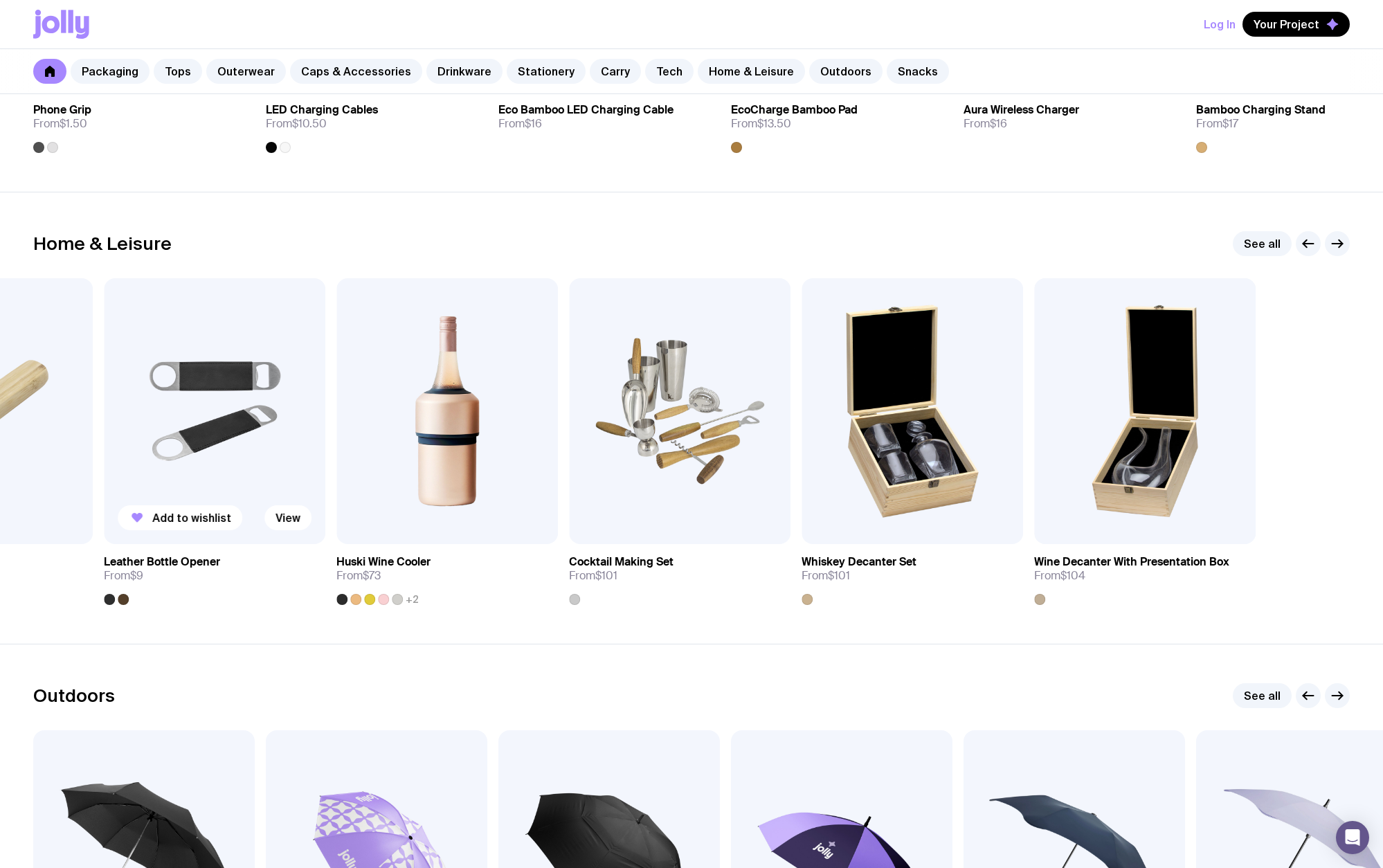
drag, startPoint x: 1113, startPoint y: 400, endPoint x: 51, endPoint y: 538, distance: 1070.9
click at [49, 538] on div "Add to wishlist View Custom Stubby Holder From $3.50 Add to wishlist View Round…" at bounding box center [692, 441] width 1317 height 327
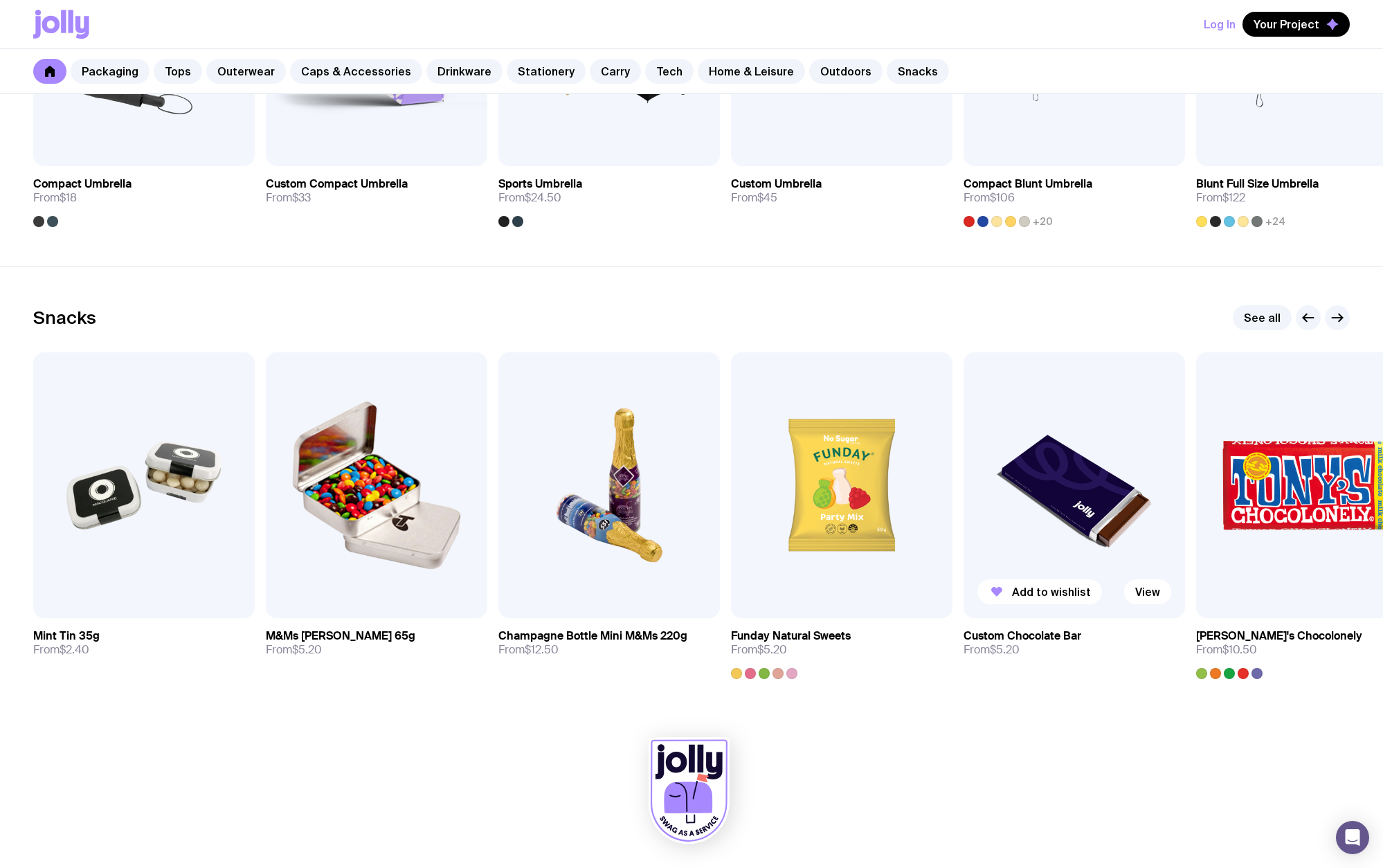
scroll to position [4534, 0]
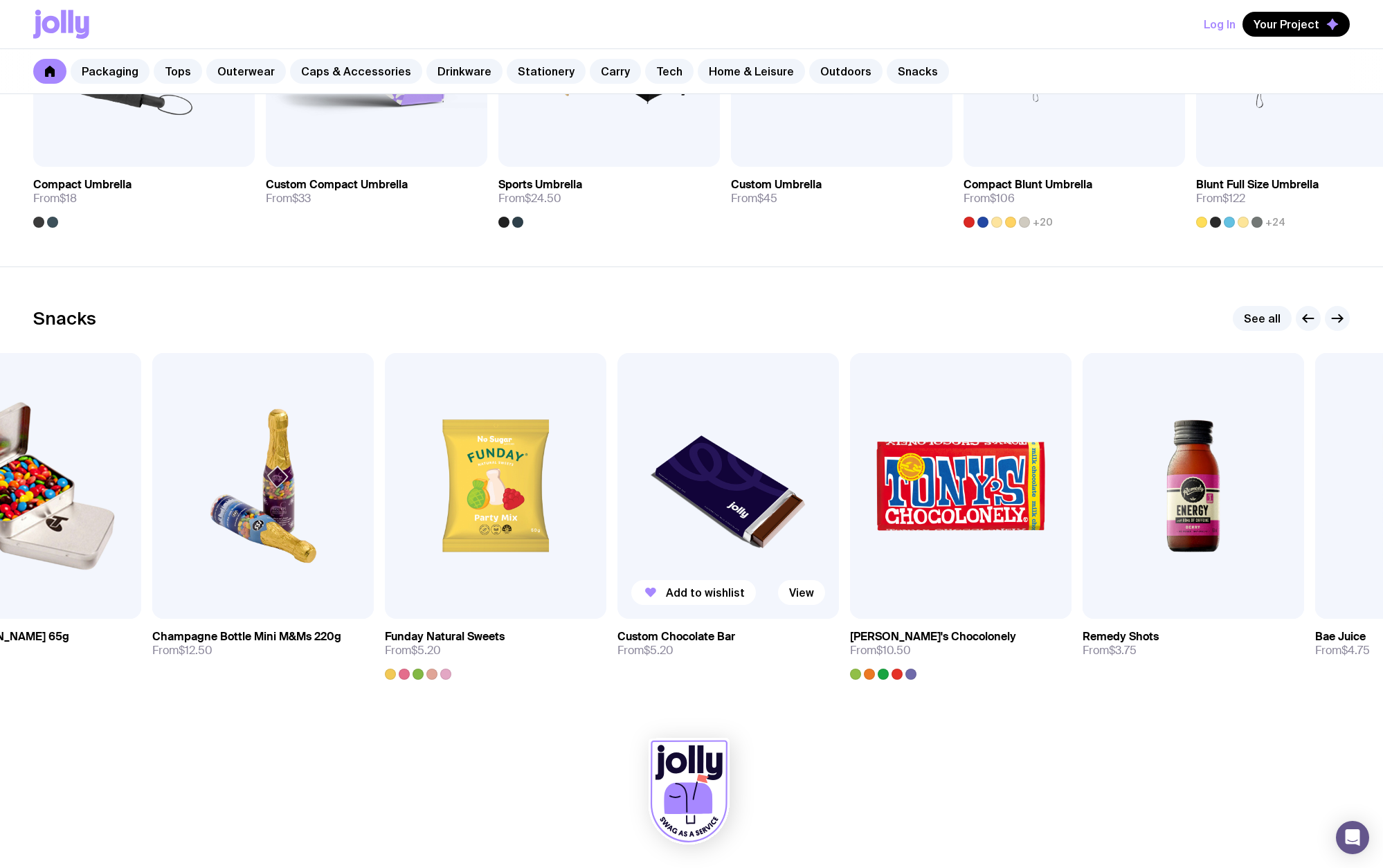
drag, startPoint x: 693, startPoint y: 503, endPoint x: 497, endPoint y: 523, distance: 197.0
click at [617, 522] on img at bounding box center [728, 486] width 222 height 266
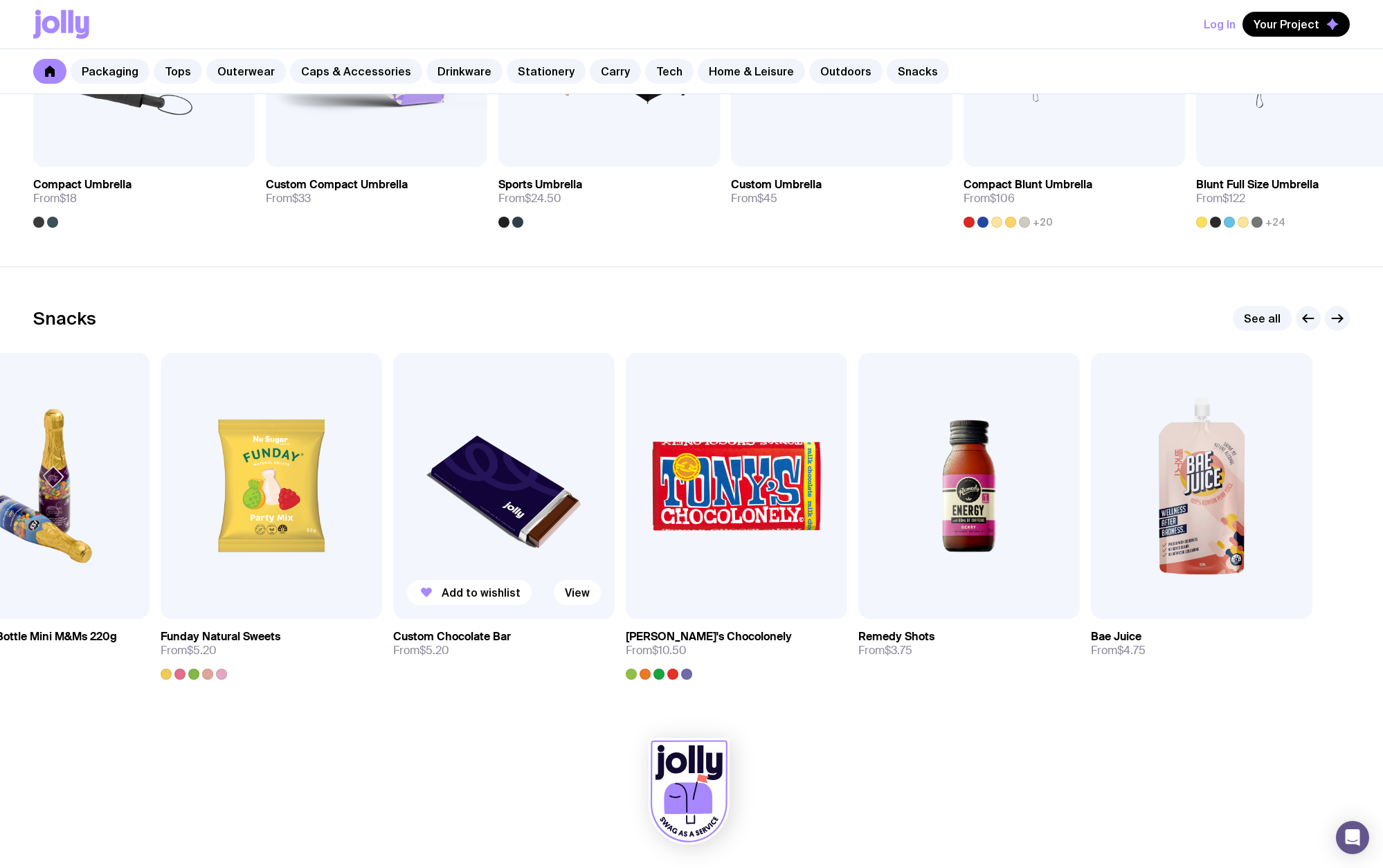
drag, startPoint x: 920, startPoint y: 500, endPoint x: 66, endPoint y: 574, distance: 857.2
click at [150, 565] on div "Add to wishlist View Mint Tin 35g From $2.40 Add to wishlist View M&Ms [PERSON_…" at bounding box center [692, 516] width 1317 height 327
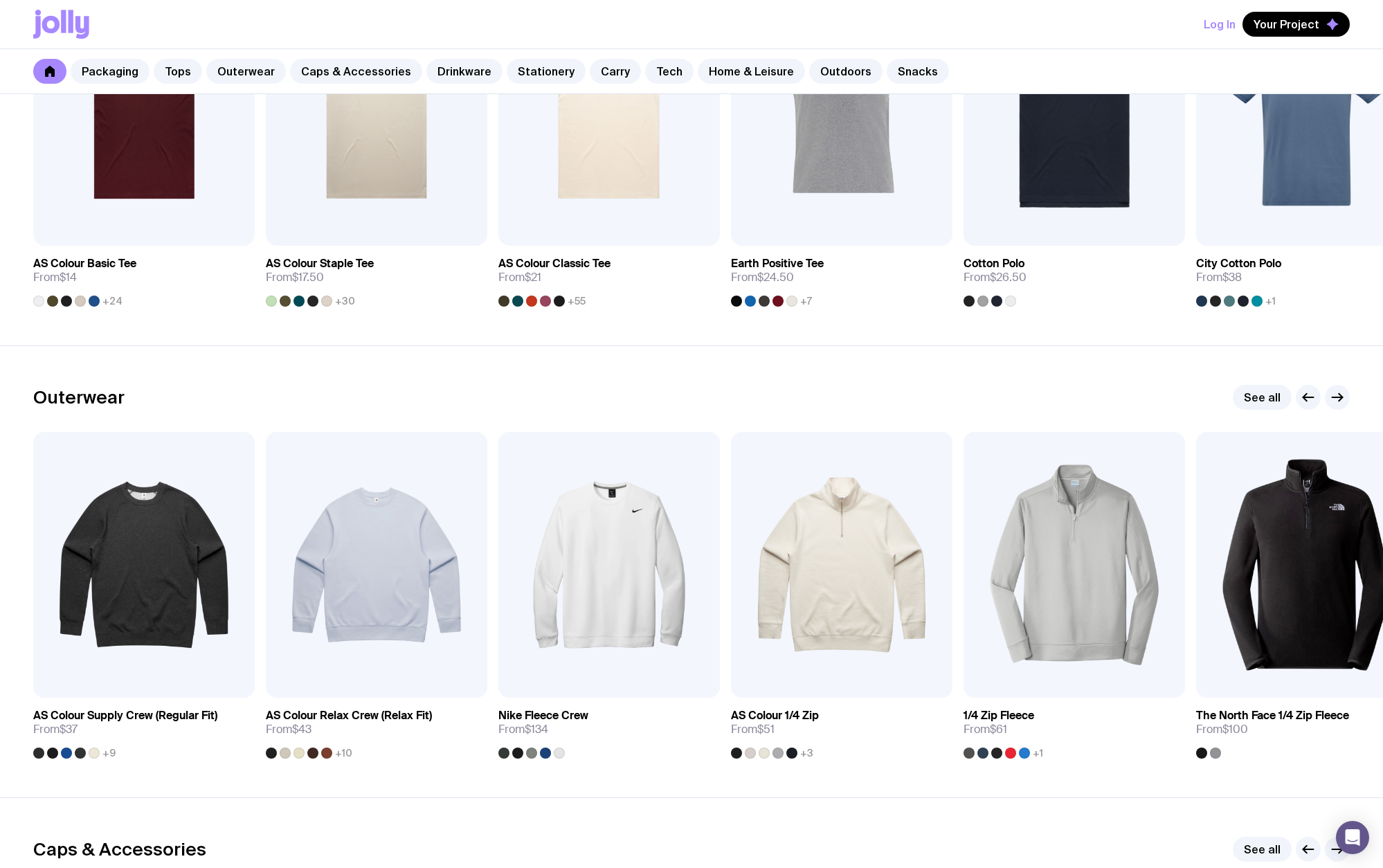
scroll to position [0, 0]
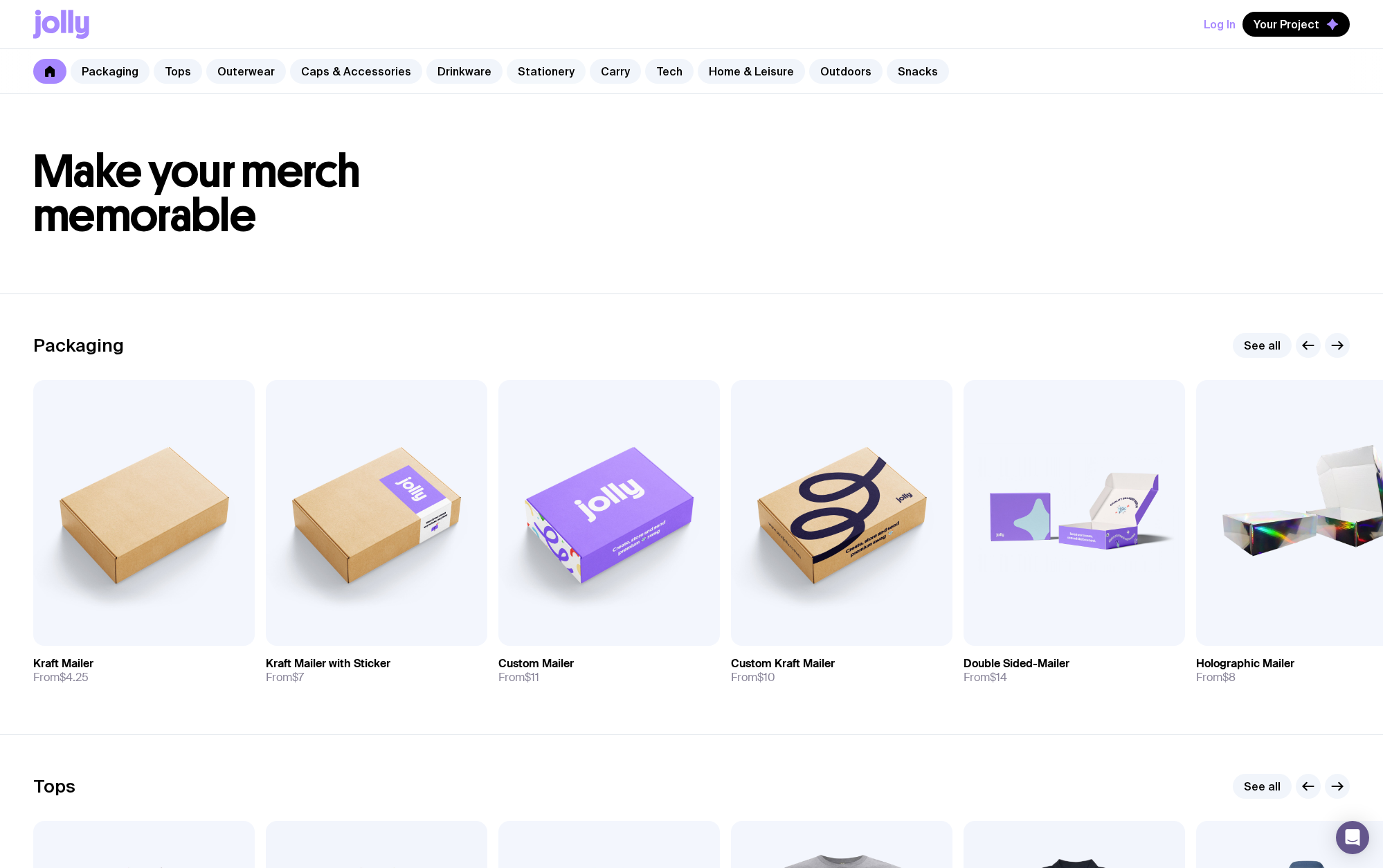
click at [523, 71] on link "Stationery" at bounding box center [546, 71] width 79 height 25
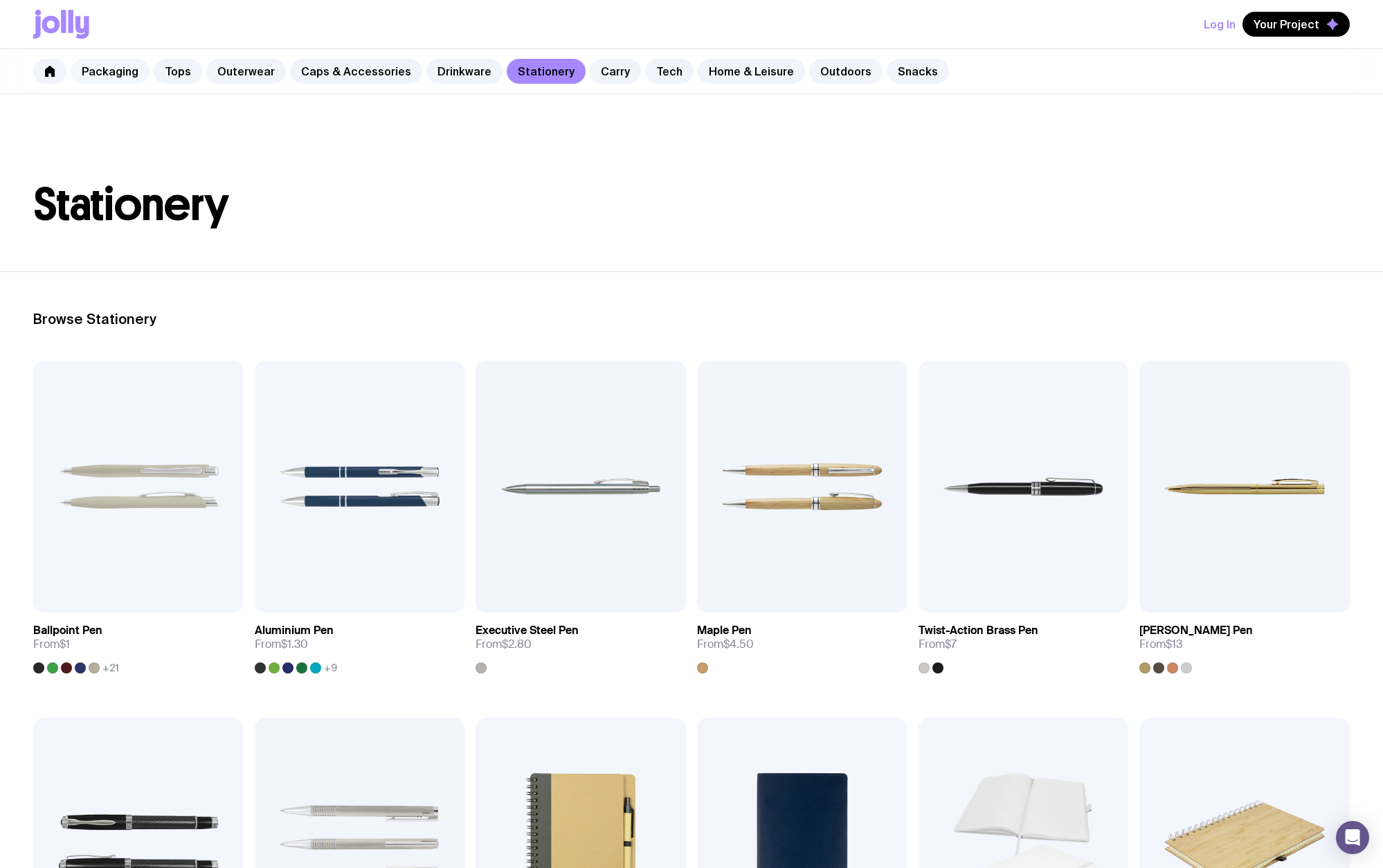
click at [99, 77] on link "Packaging" at bounding box center [110, 71] width 79 height 25
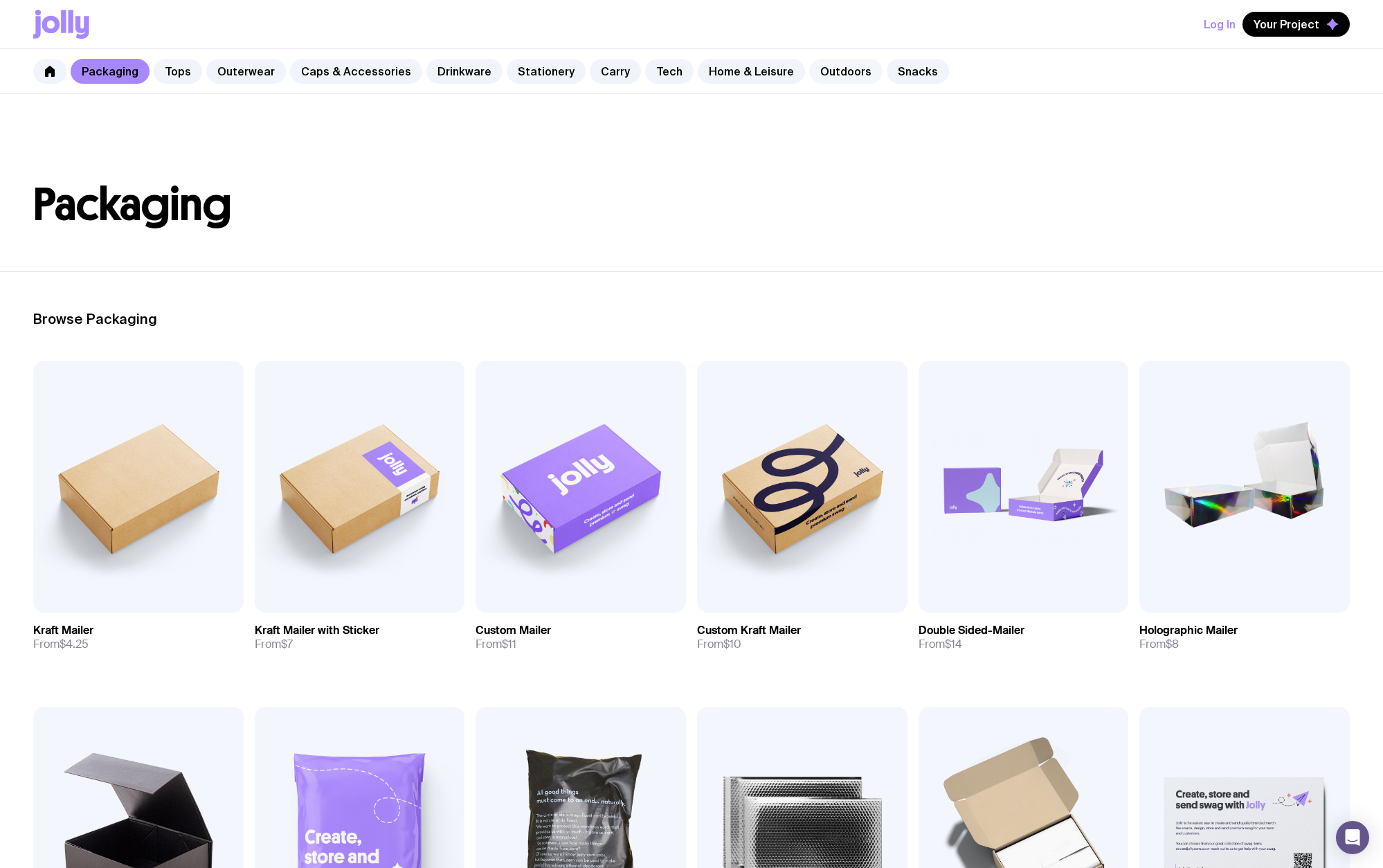
click at [830, 74] on link "Outdoors" at bounding box center [846, 71] width 74 height 25
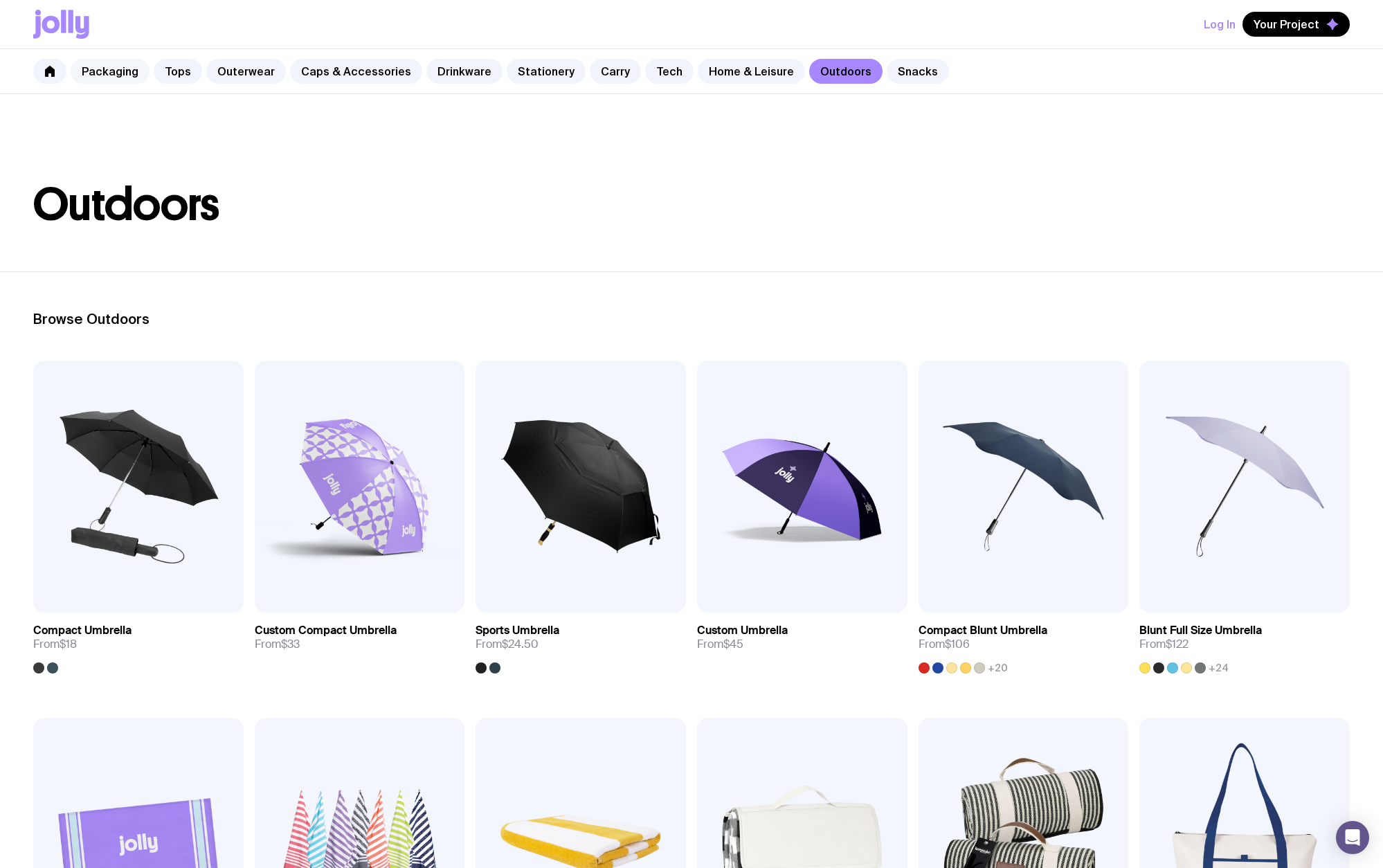
click at [112, 72] on link "Packaging" at bounding box center [110, 71] width 79 height 25
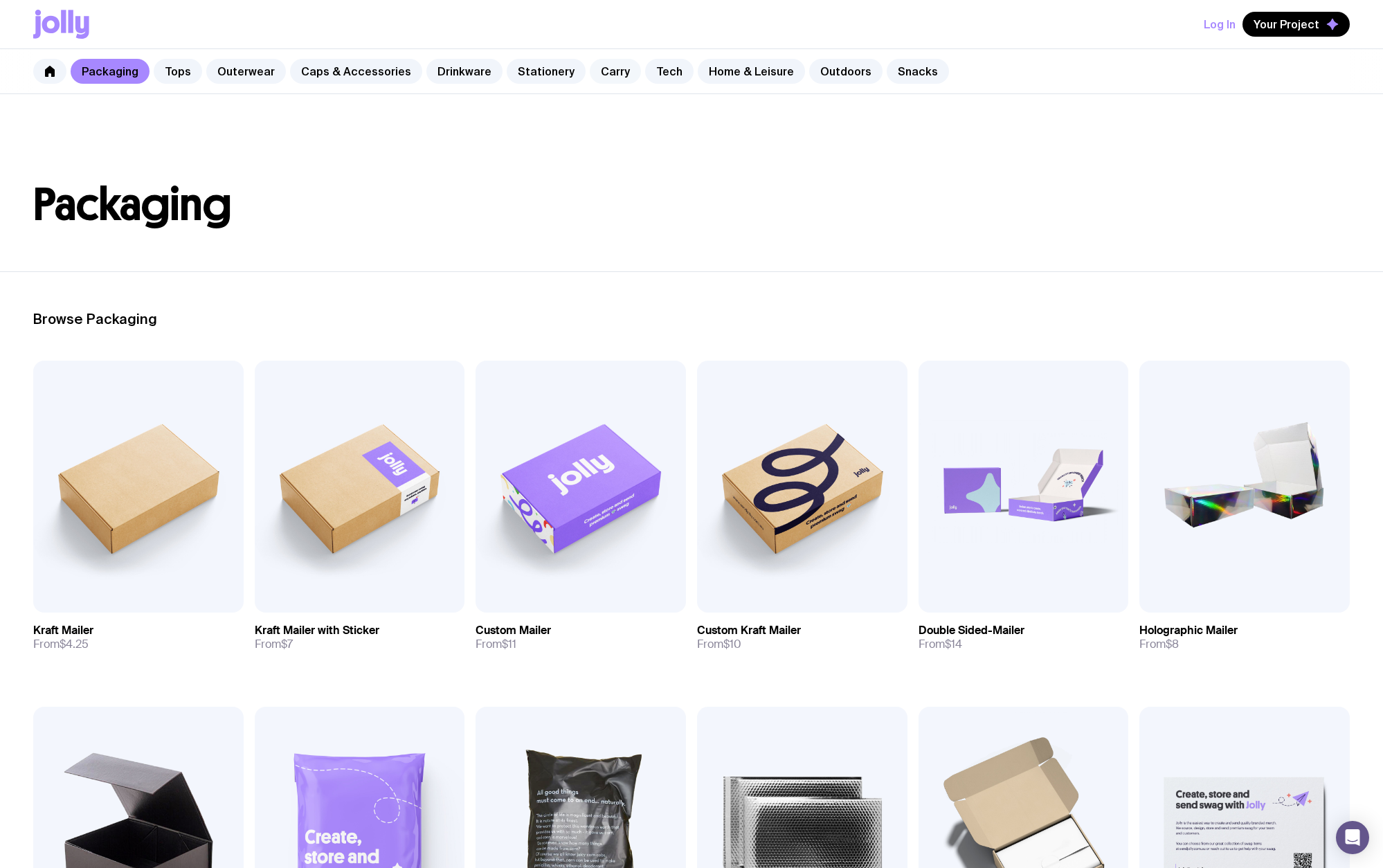
click at [609, 71] on link "Carry" at bounding box center [615, 71] width 51 height 25
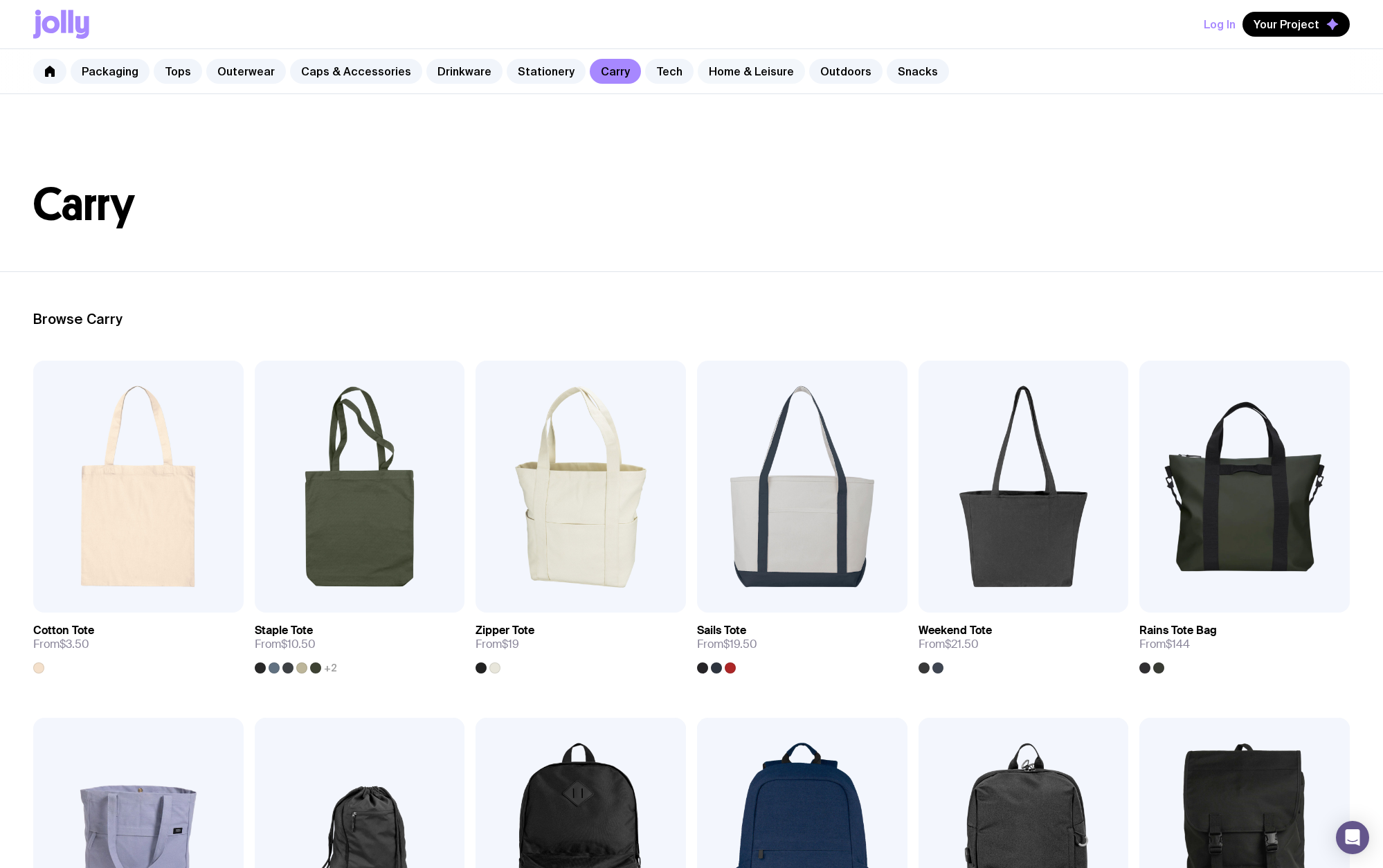
click at [723, 71] on link "Home & Leisure" at bounding box center [751, 71] width 107 height 25
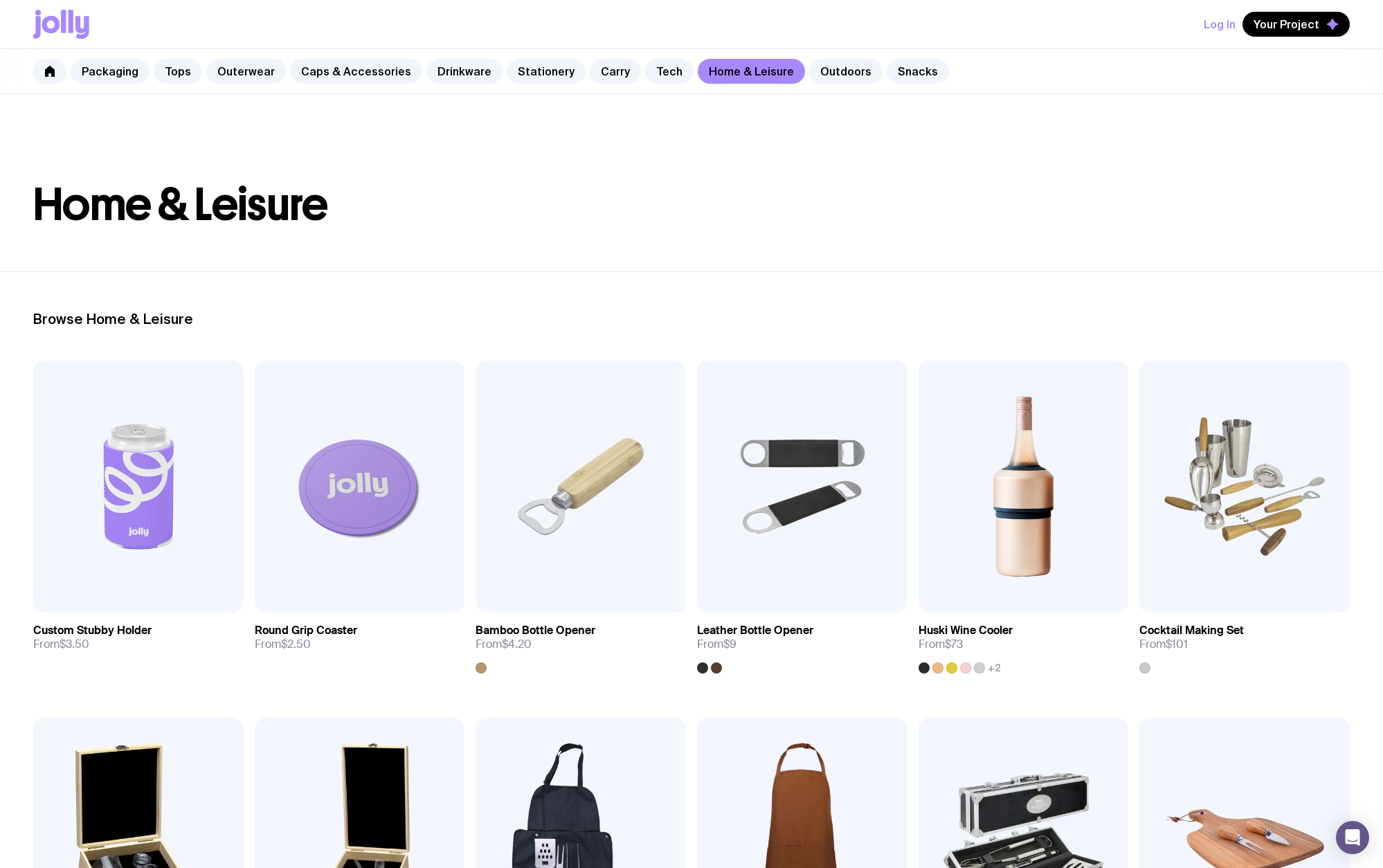
click at [458, 86] on div "Packaging Tops Outerwear Caps & Accessories Drinkware Stationery Carry Tech Hom…" at bounding box center [691, 71] width 1383 height 45
click at [464, 57] on div "Packaging Tops Outerwear Caps & Accessories Drinkware Stationery Carry Tech Hom…" at bounding box center [691, 71] width 1383 height 45
click at [465, 74] on link "Drinkware" at bounding box center [464, 71] width 76 height 25
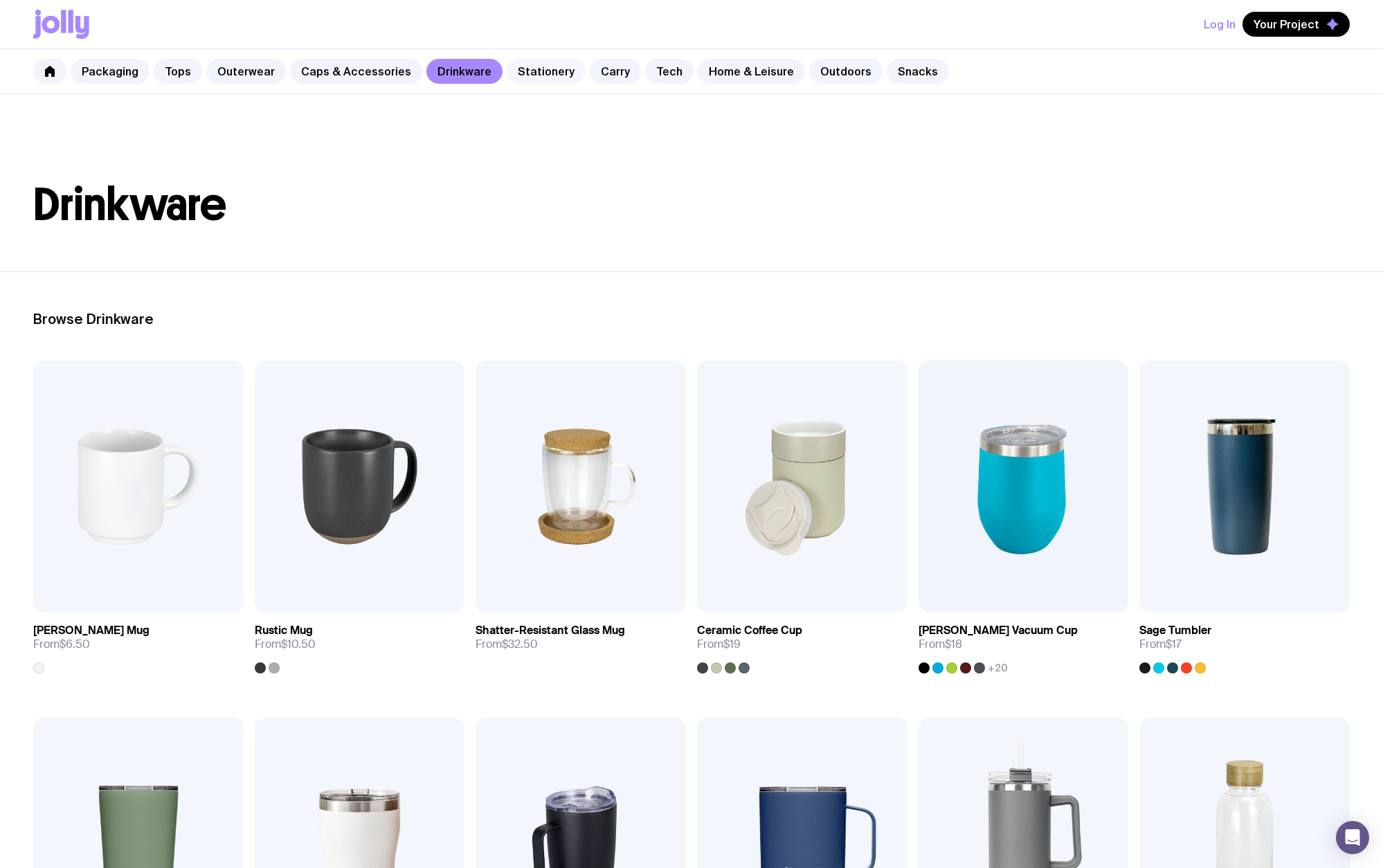
click at [545, 72] on link "Stationery" at bounding box center [546, 71] width 79 height 25
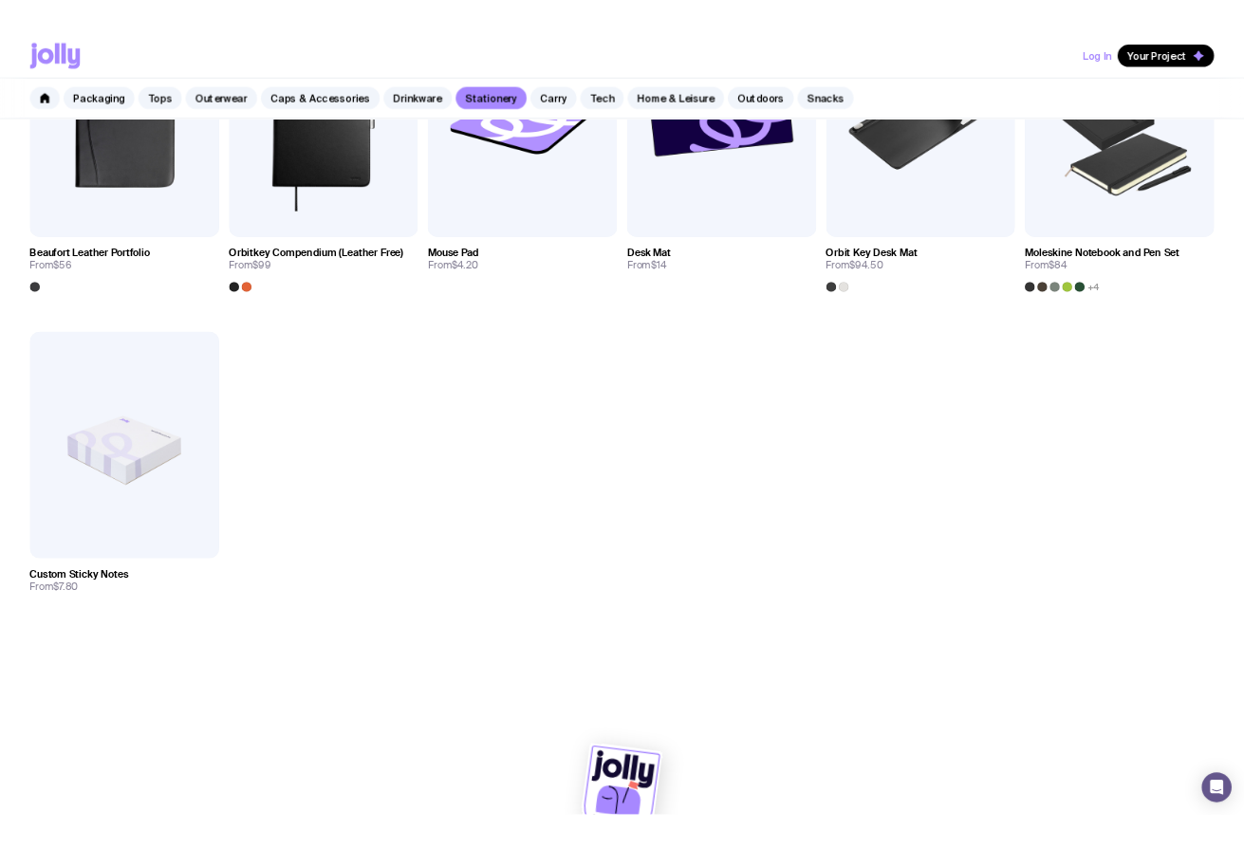
scroll to position [2450, 0]
